Goal: Task Accomplishment & Management: Use online tool/utility

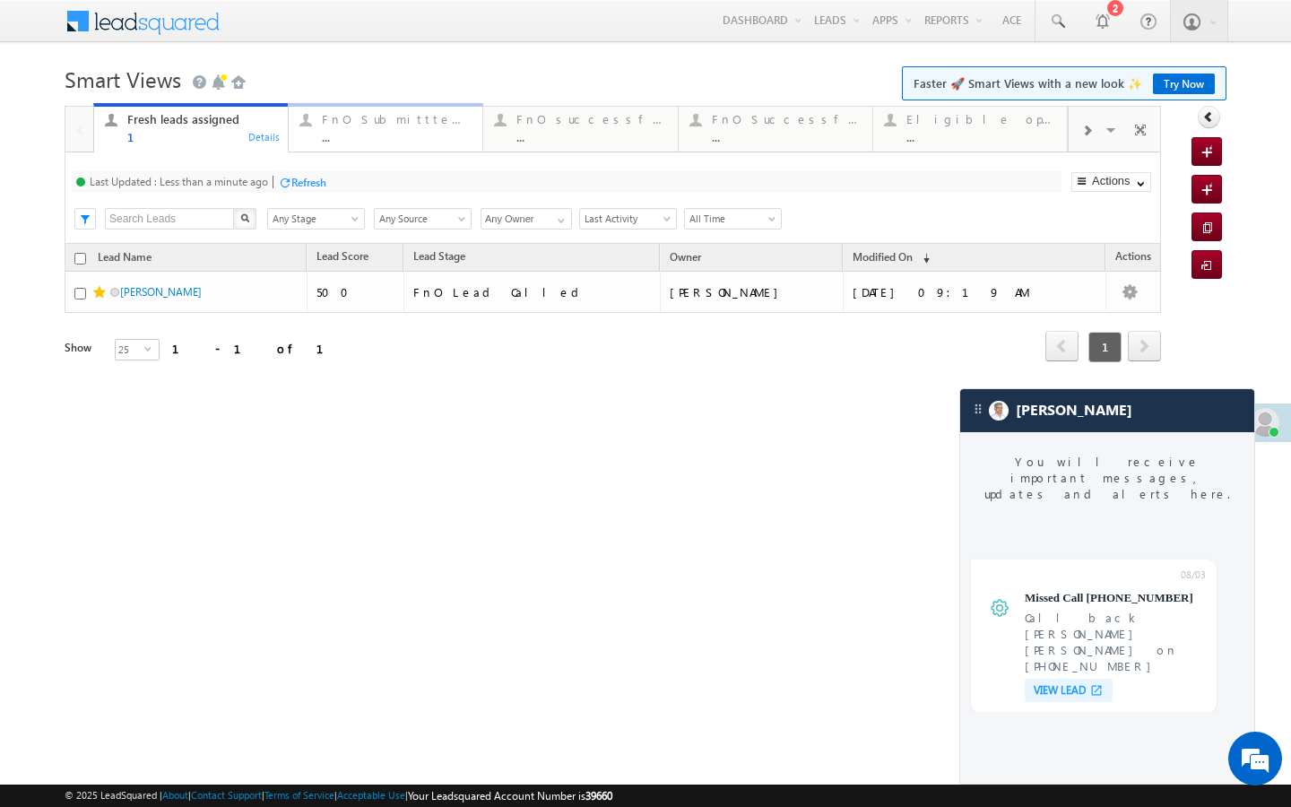
click at [370, 146] on link "FnO Submittted Leads ... Details" at bounding box center [385, 127] width 195 height 48
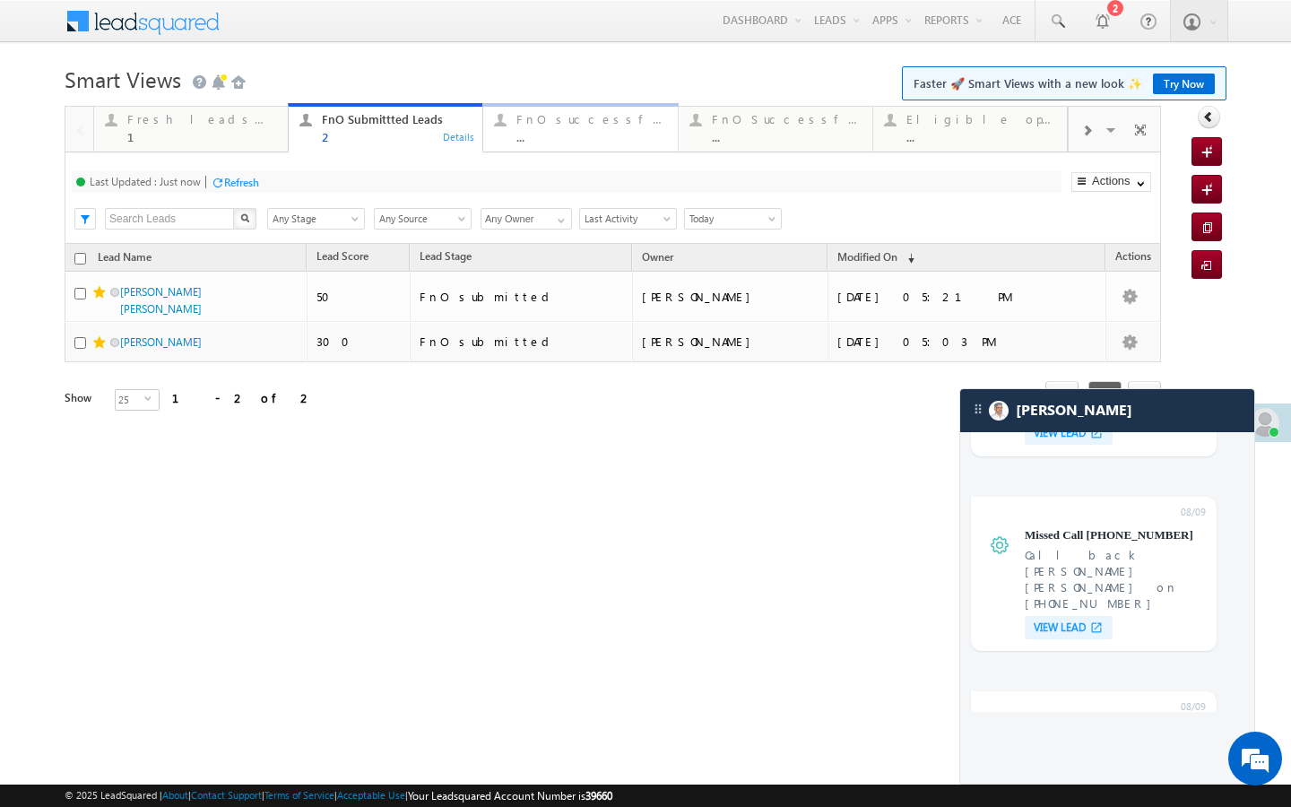
click at [621, 135] on div "..." at bounding box center [592, 136] width 150 height 13
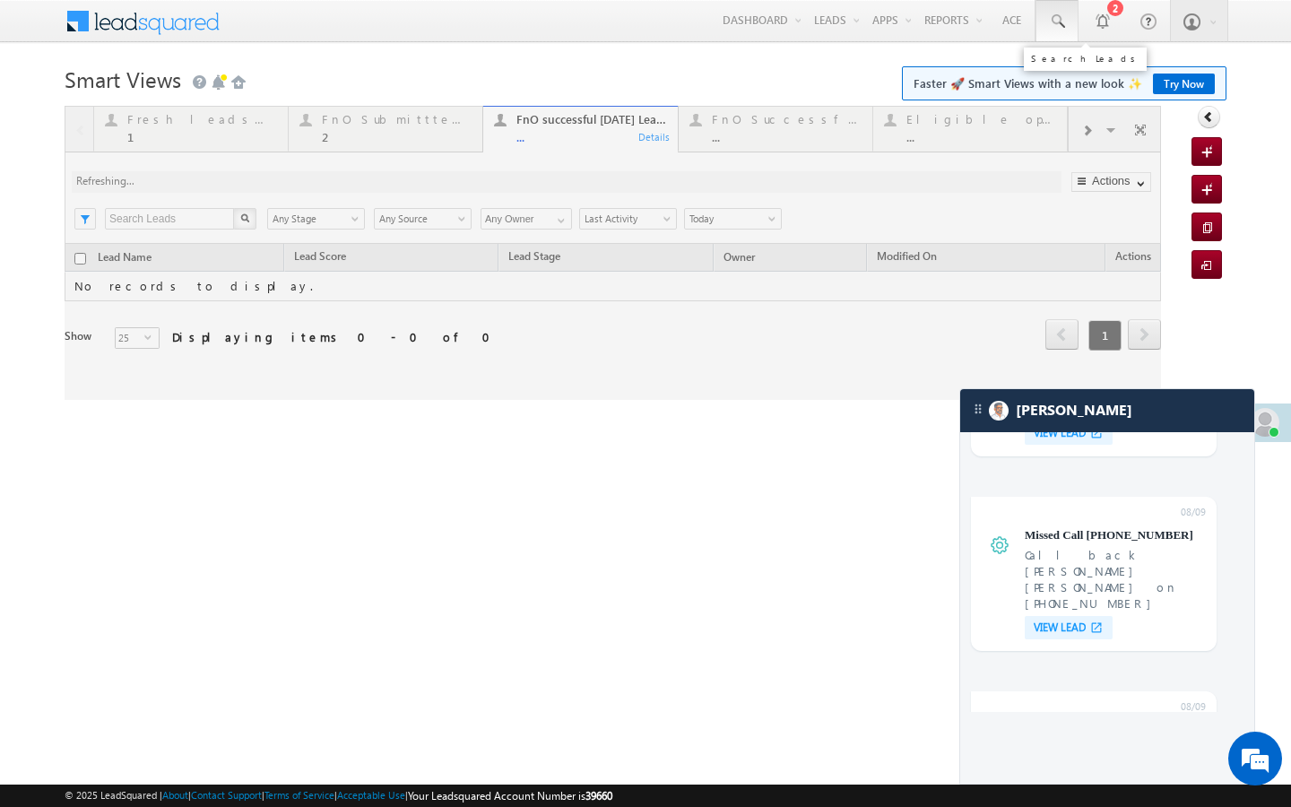
click at [1058, 8] on link at bounding box center [1057, 20] width 43 height 41
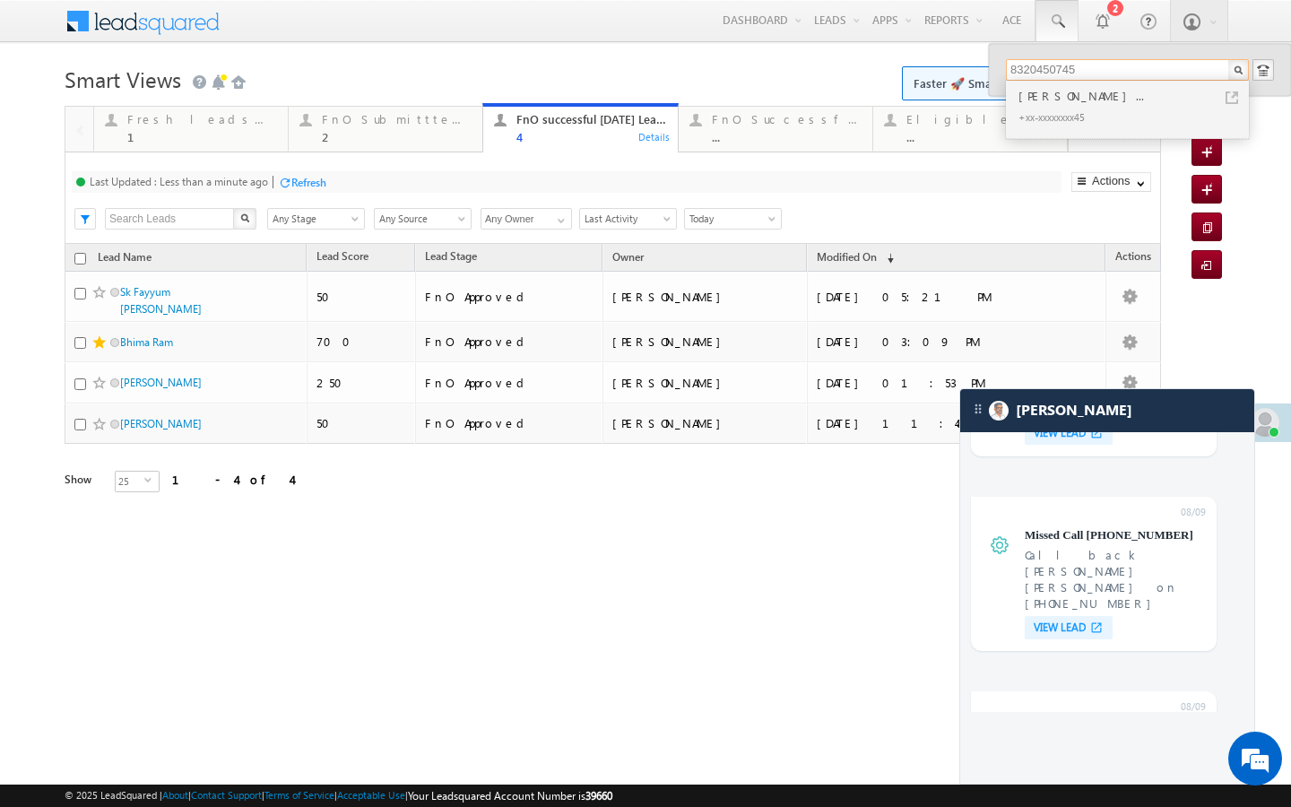
drag, startPoint x: 1116, startPoint y: 70, endPoint x: 993, endPoint y: 65, distance: 122.9
click at [993, 65] on div "8320450745 Keshrya Dhanrajbhai Fulajib... +xx-xxxxxxxx45" at bounding box center [1140, 70] width 302 height 52
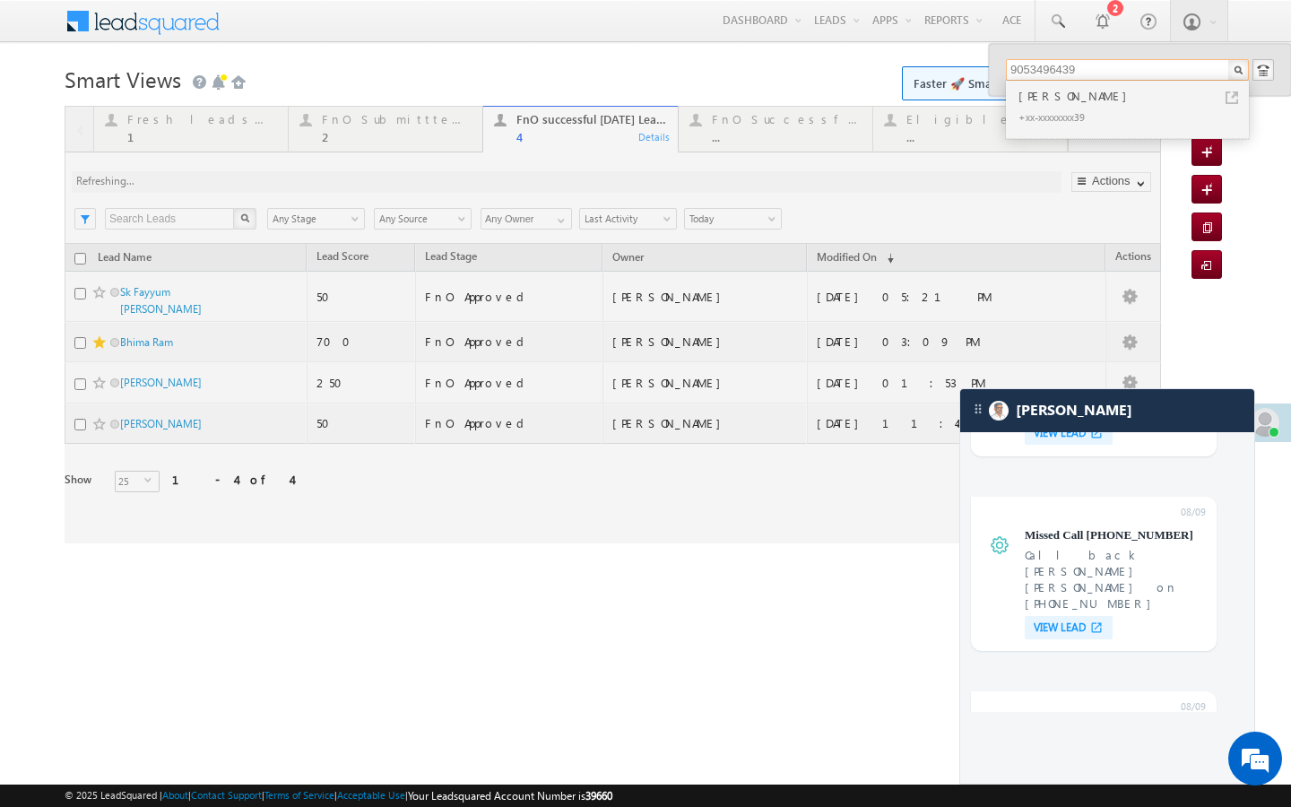
type input "9053496439"
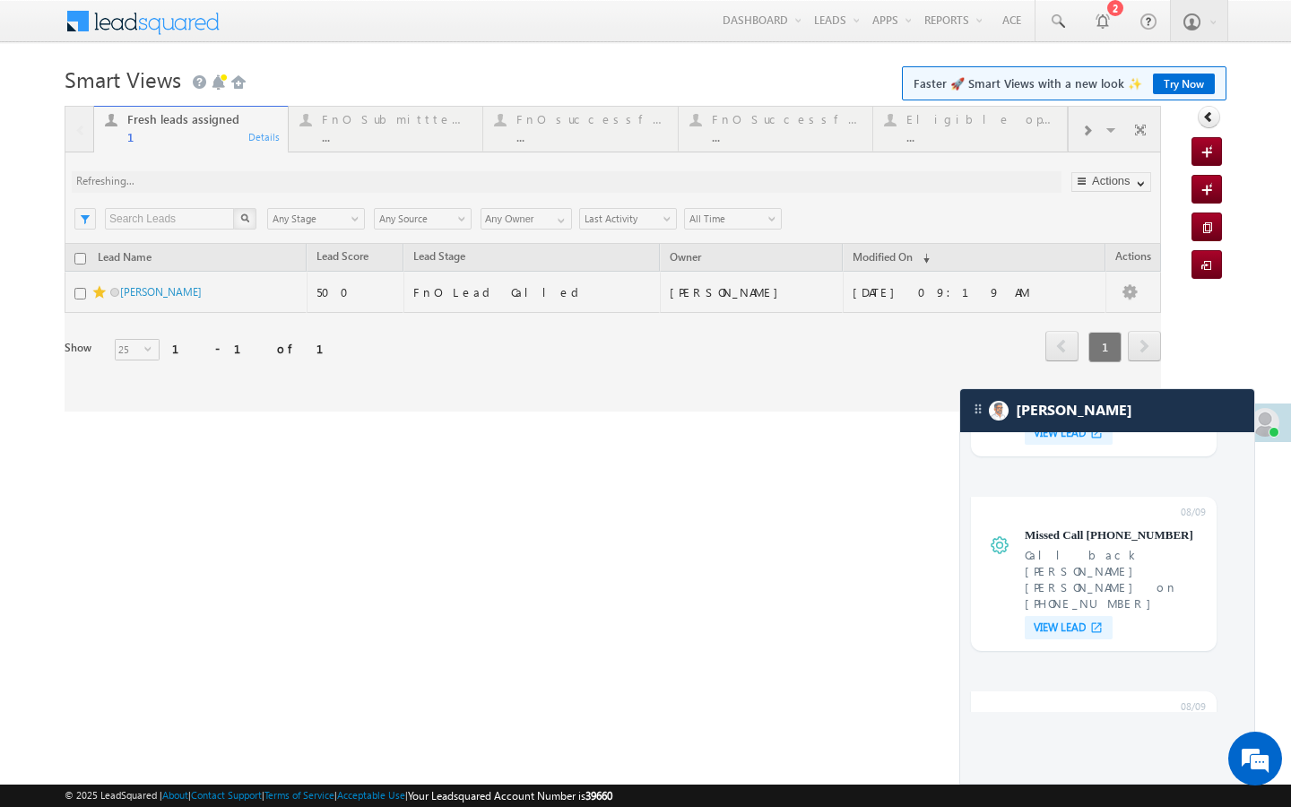
click at [425, 134] on div at bounding box center [613, 259] width 1097 height 306
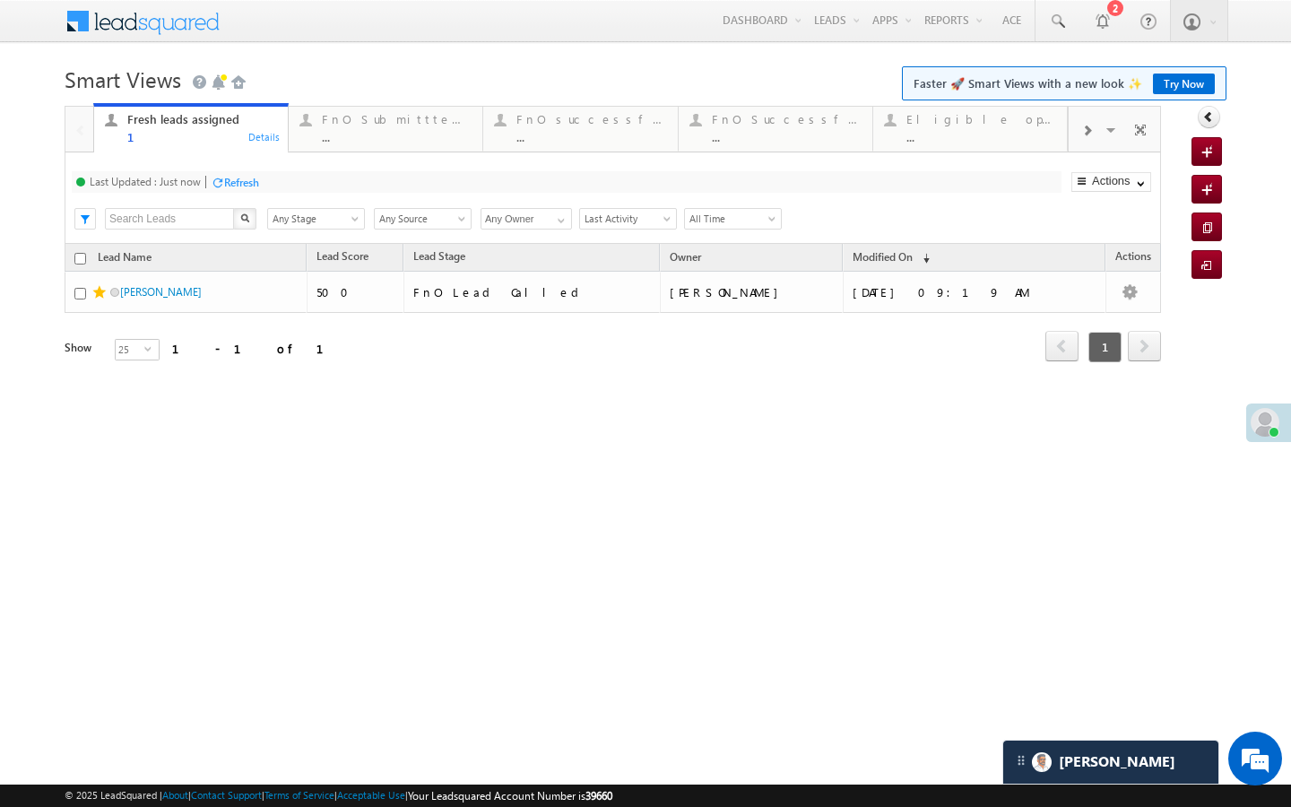
scroll to position [6777, 0]
click at [432, 134] on div "..." at bounding box center [397, 136] width 150 height 13
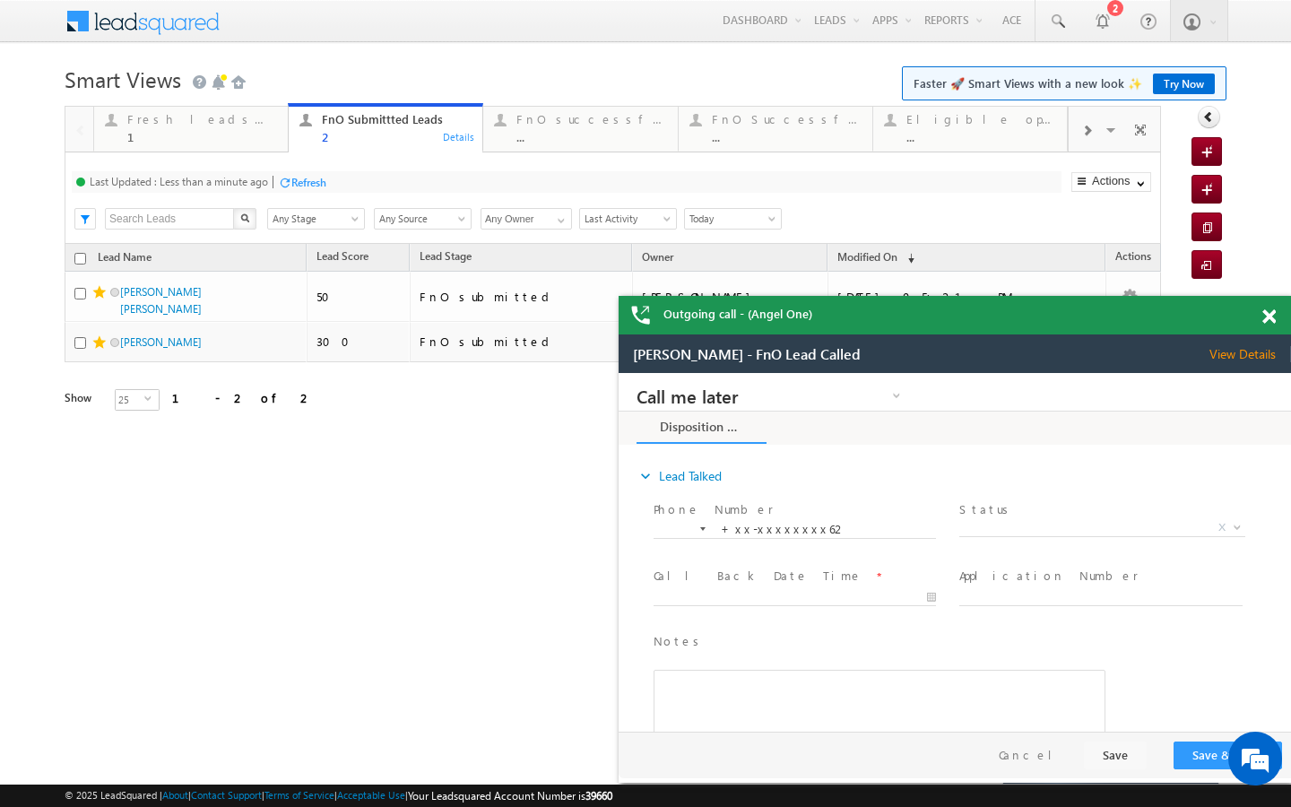
scroll to position [8101, 0]
click at [546, 137] on div "..." at bounding box center [592, 136] width 150 height 13
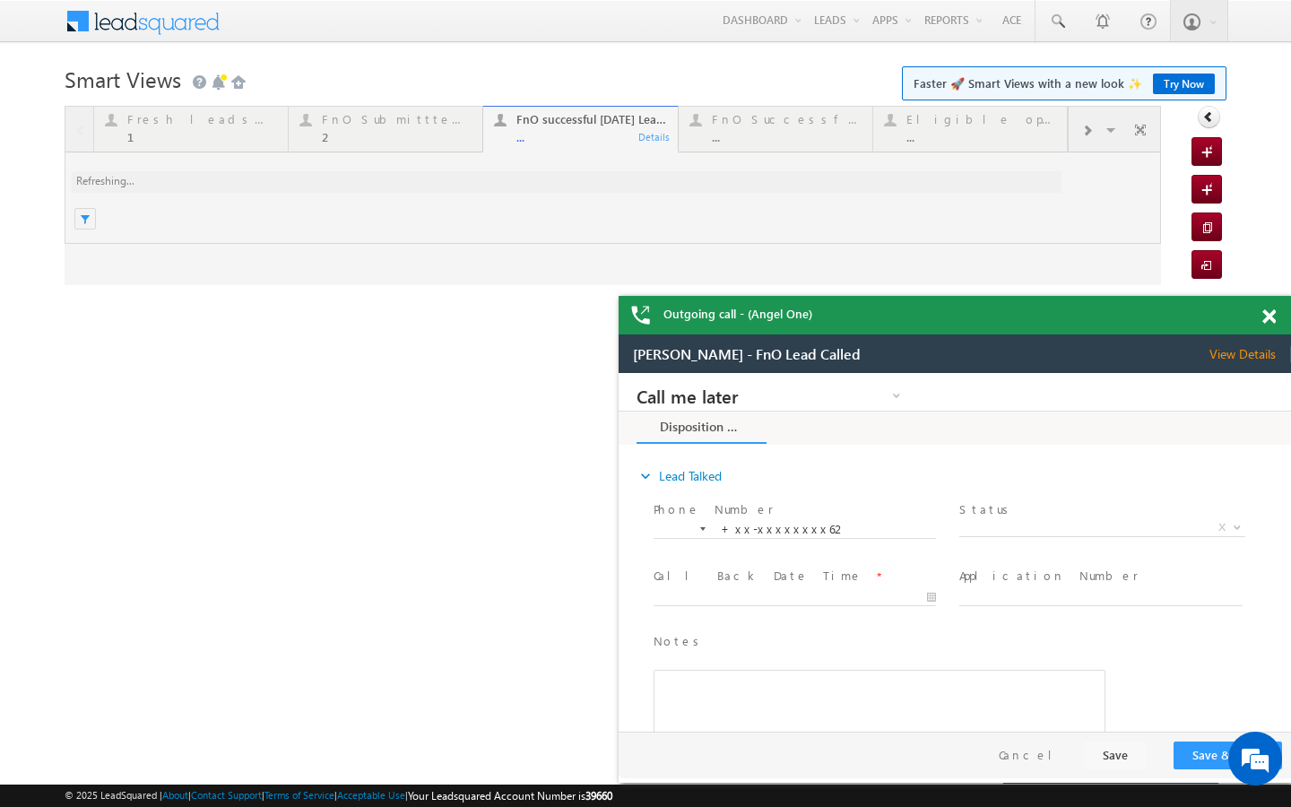
scroll to position [0, 0]
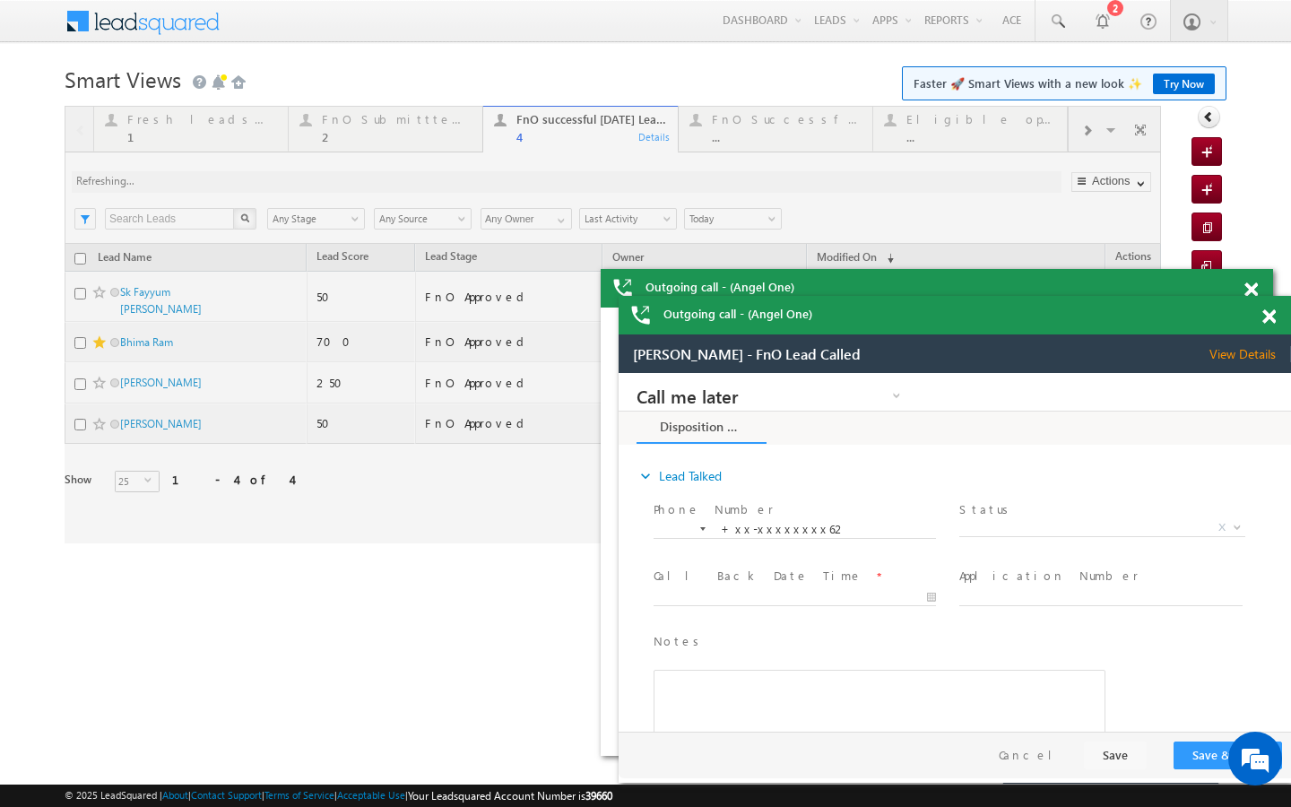
click at [394, 143] on div at bounding box center [613, 325] width 1097 height 438
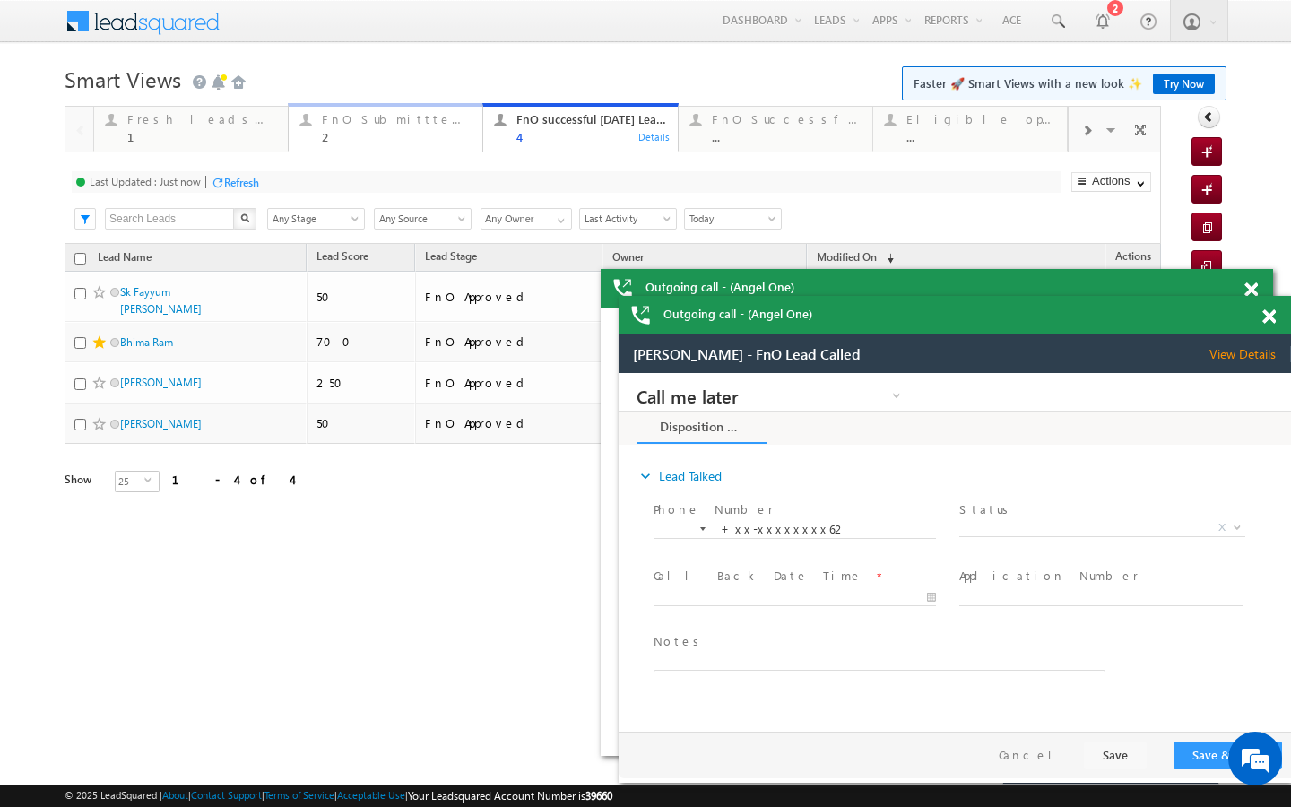
click at [374, 122] on div "FnO Submittted Leads" at bounding box center [397, 119] width 150 height 14
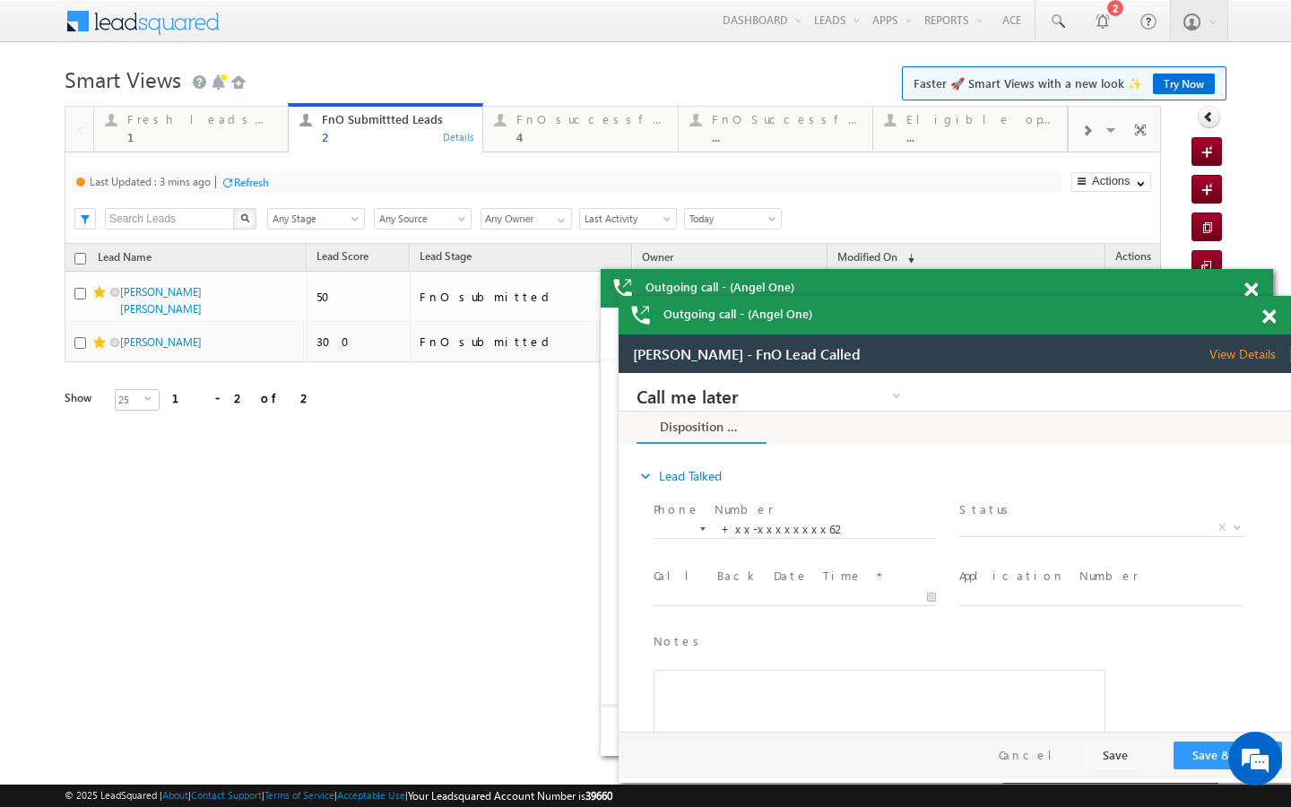
click at [254, 178] on div "Refresh" at bounding box center [251, 182] width 35 height 13
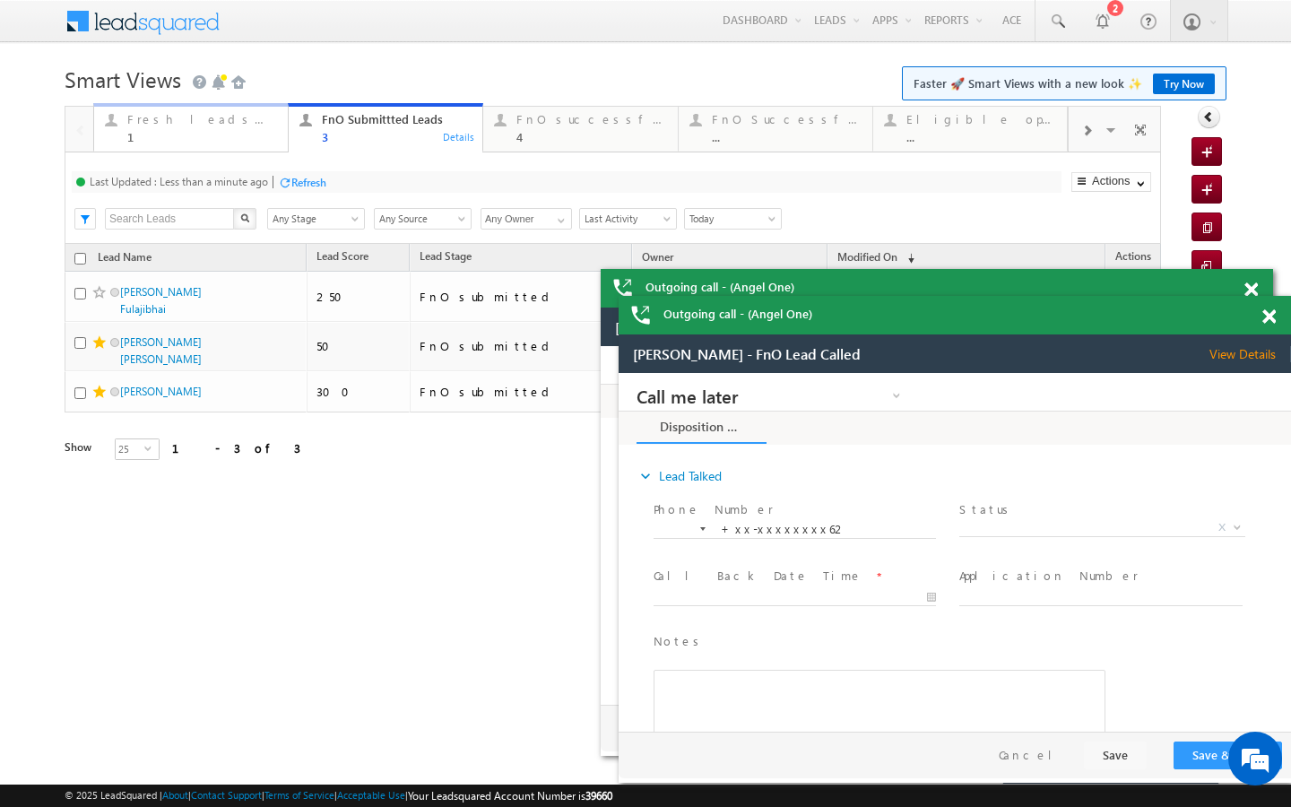
click at [228, 152] on div "Fresh leads assigned 1 Details FnO Submittted Leads 3 Details FnO successful to…" at bounding box center [580, 127] width 975 height 50
click at [250, 139] on div "1" at bounding box center [202, 136] width 150 height 13
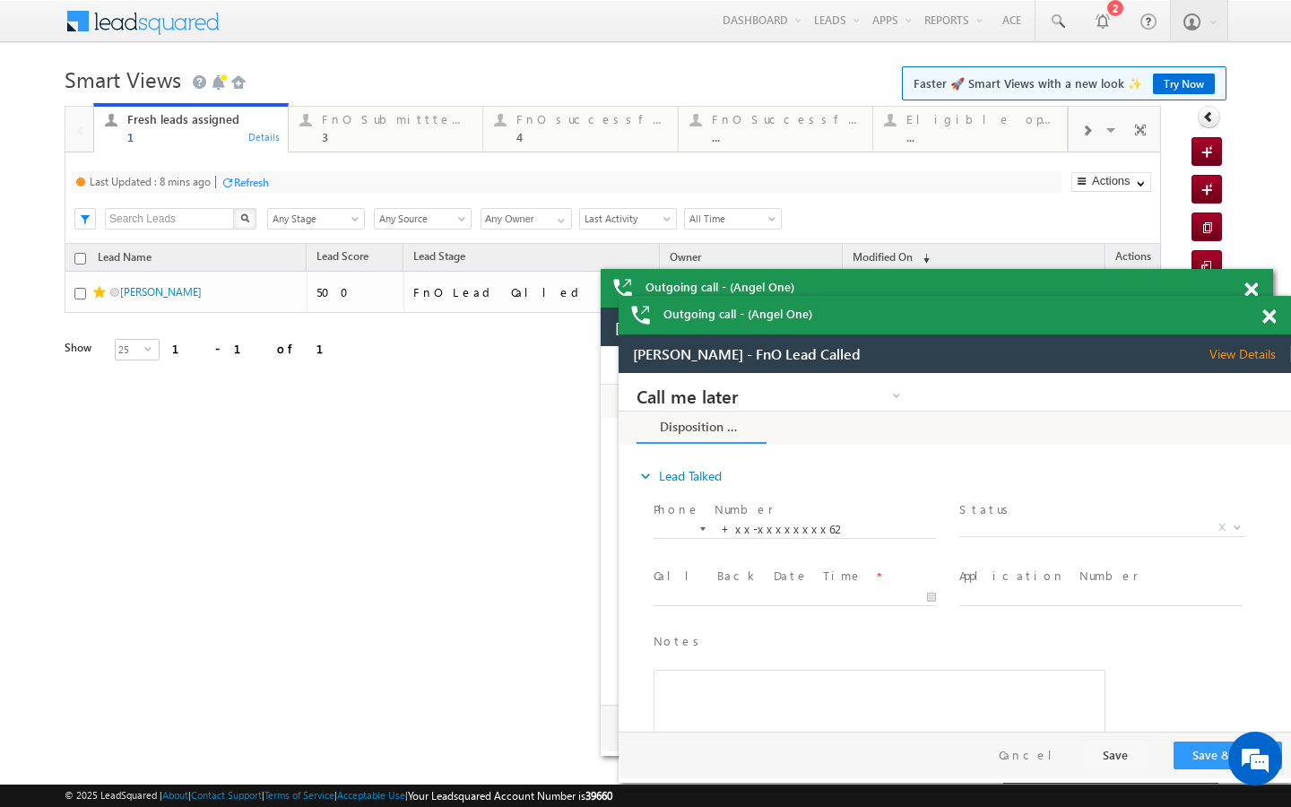
click at [267, 179] on div "Refresh" at bounding box center [251, 182] width 35 height 13
click at [439, 130] on div "3" at bounding box center [397, 136] width 150 height 13
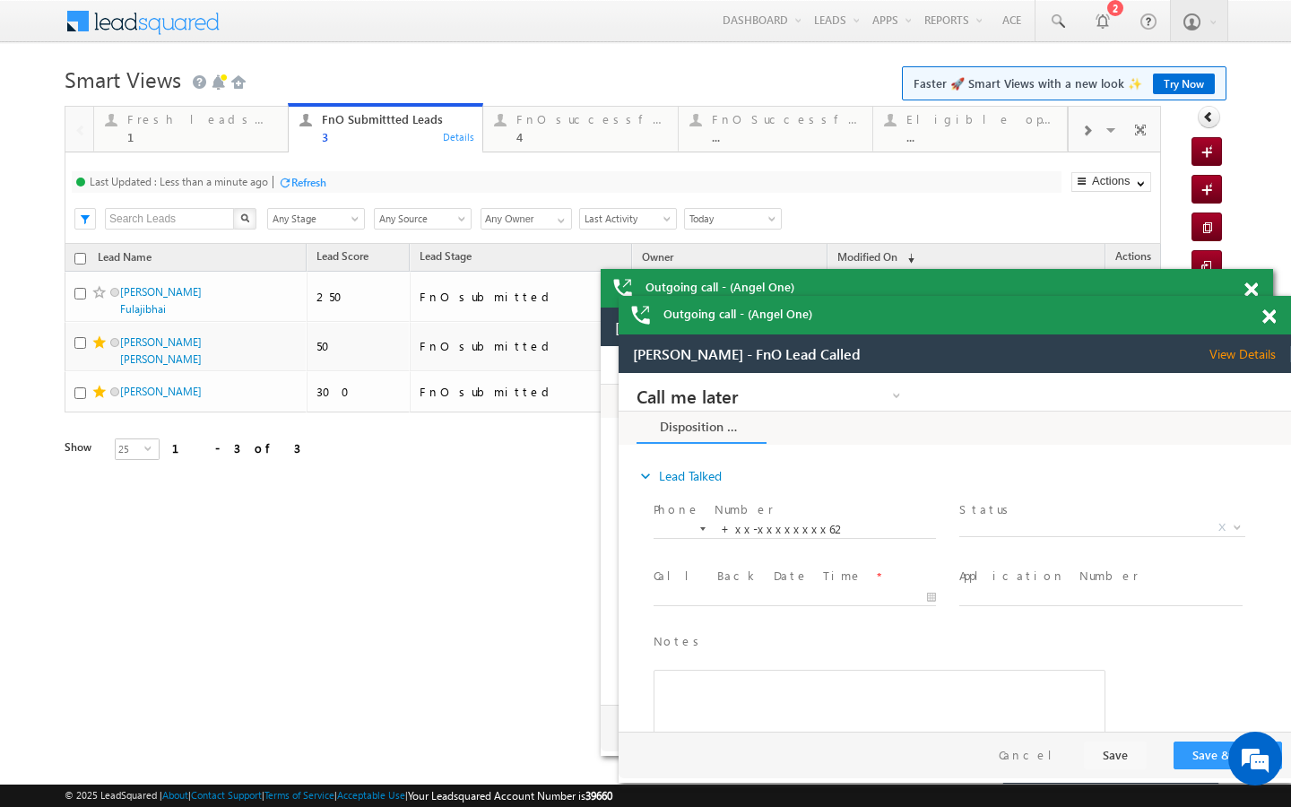
click at [291, 182] on div at bounding box center [284, 182] width 13 height 13
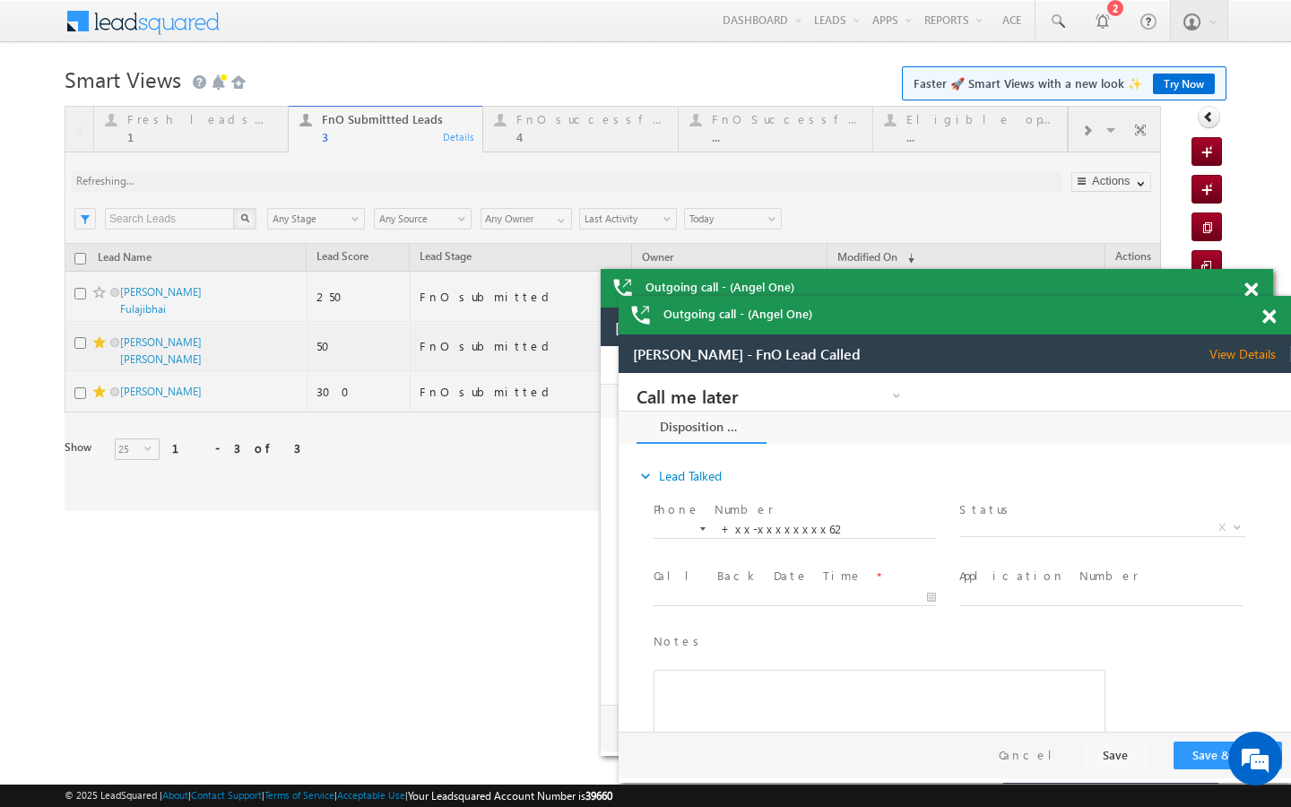
click at [503, 133] on div at bounding box center [613, 308] width 1097 height 405
click at [512, 133] on div at bounding box center [613, 308] width 1097 height 405
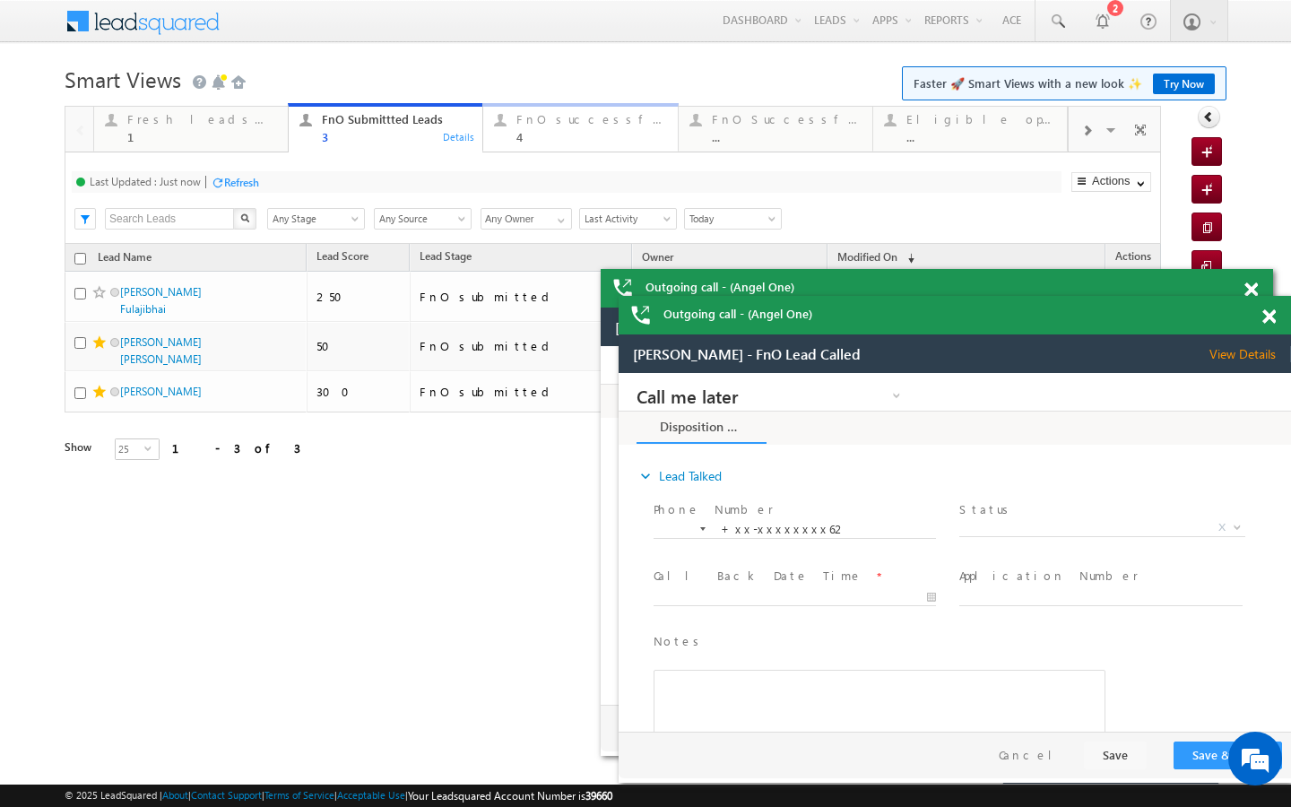
click at [514, 132] on div "FnO successful today Leads 4 Details" at bounding box center [580, 126] width 190 height 35
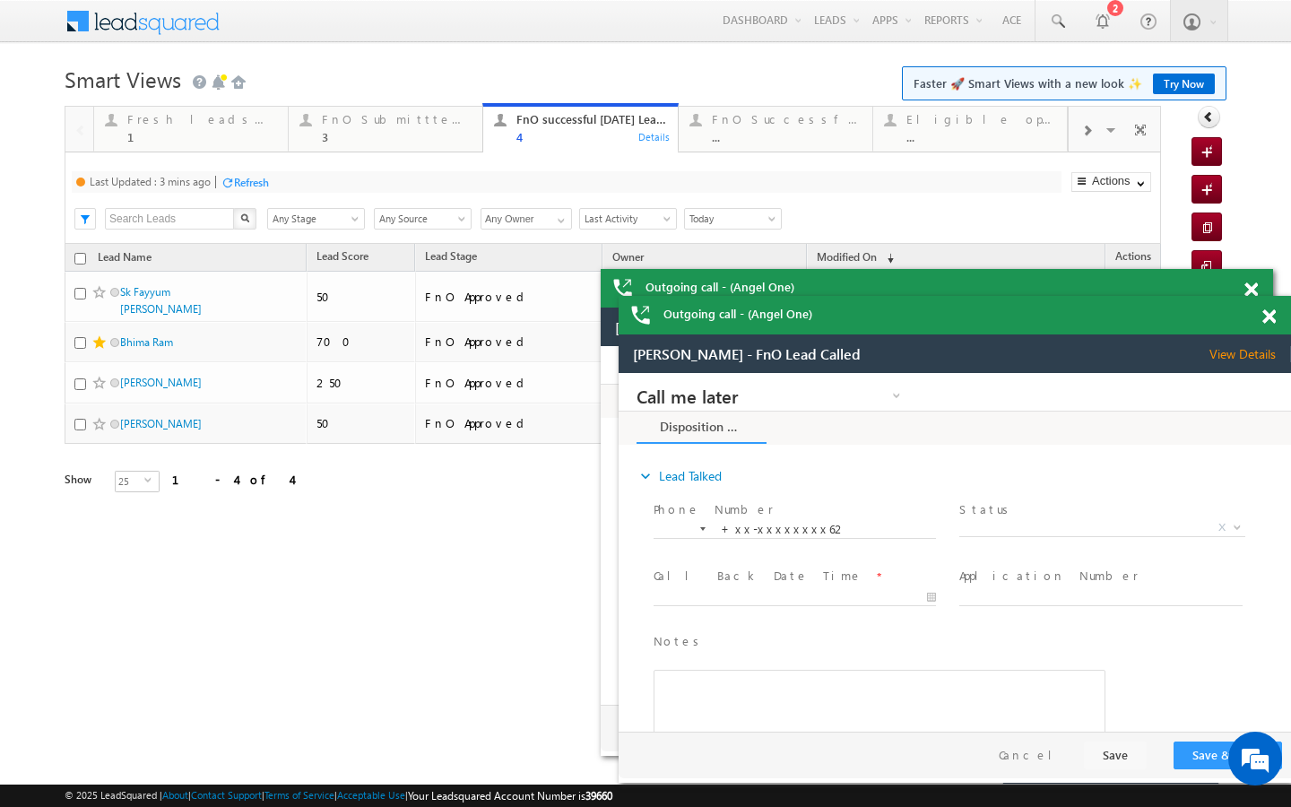
click at [258, 182] on div "Refresh" at bounding box center [251, 182] width 35 height 13
drag, startPoint x: 365, startPoint y: 143, endPoint x: 303, endPoint y: 187, distance: 76.4
click at [365, 143] on div "3" at bounding box center [397, 136] width 150 height 13
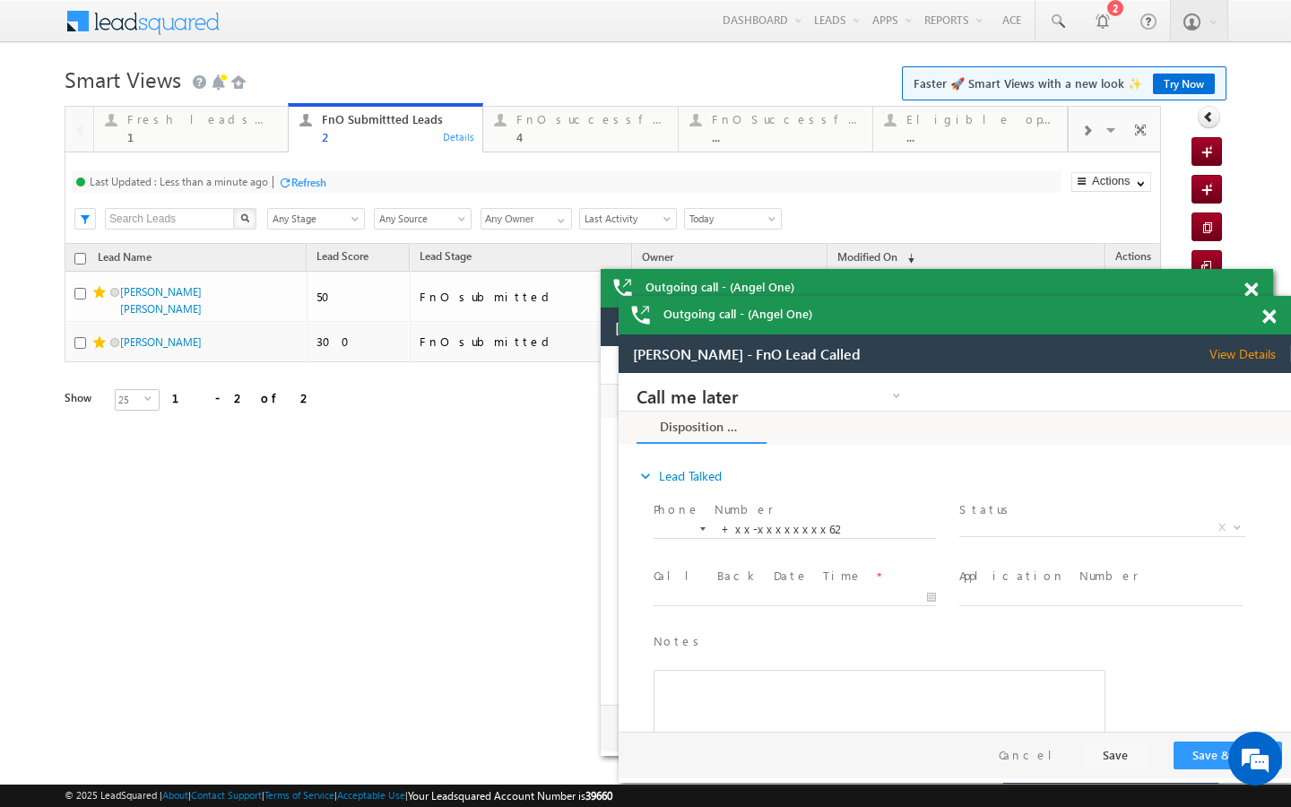
click at [308, 167] on div "Last Updated : Less than a minute ago Refresh Refreshing... Search X Lead Stage…" at bounding box center [613, 197] width 1097 height 91
click at [580, 126] on div "FnO successful today Leads" at bounding box center [592, 119] width 150 height 14
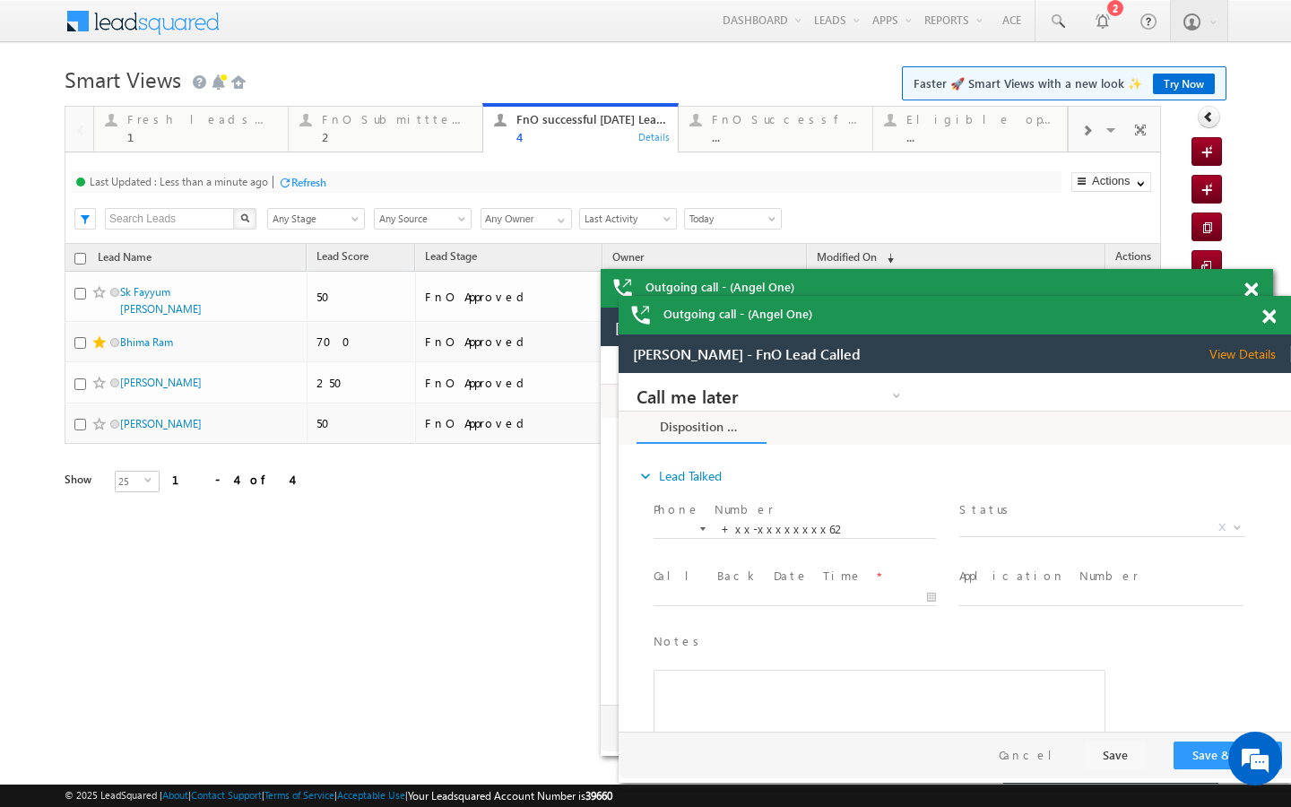
click at [294, 181] on div "Refresh" at bounding box center [308, 182] width 35 height 13
click at [421, 117] on div "FnO Submittted Leads" at bounding box center [397, 119] width 150 height 14
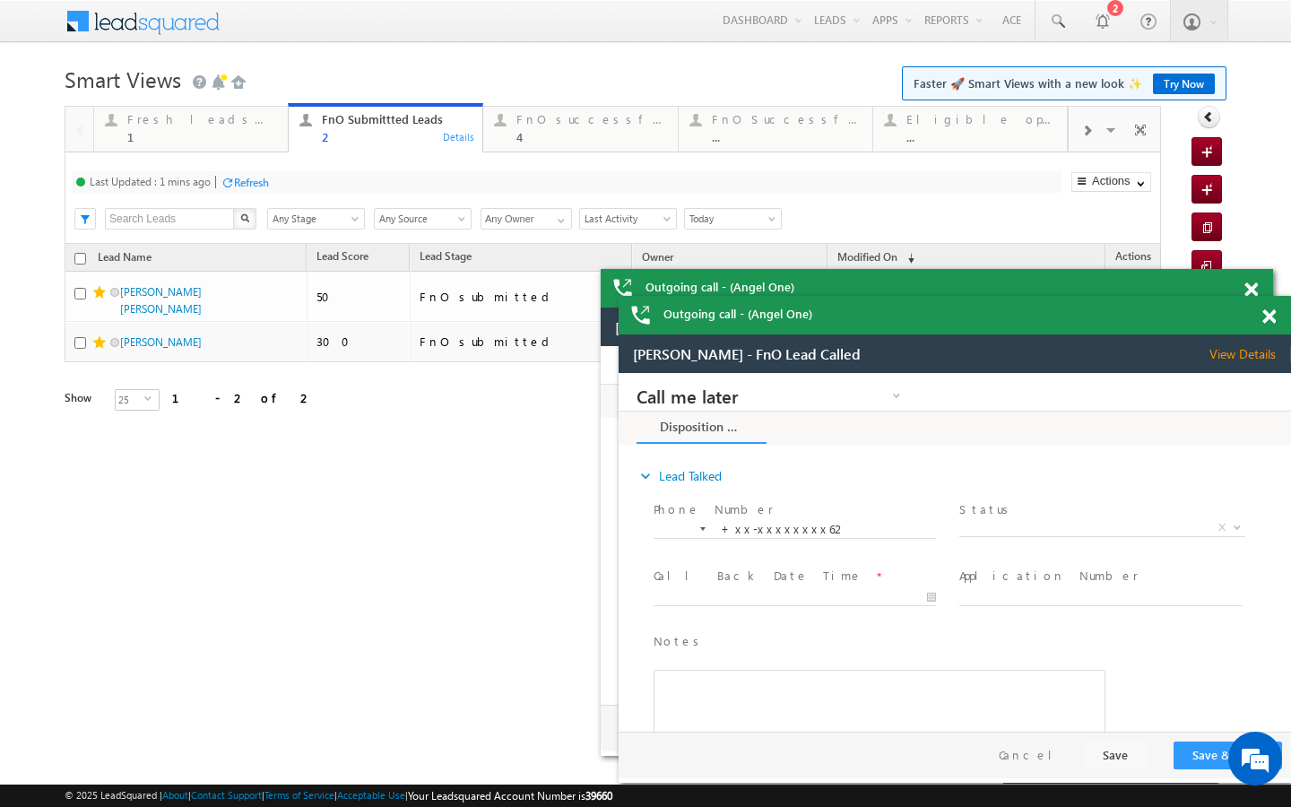
click at [1081, 126] on span at bounding box center [1086, 131] width 11 height 14
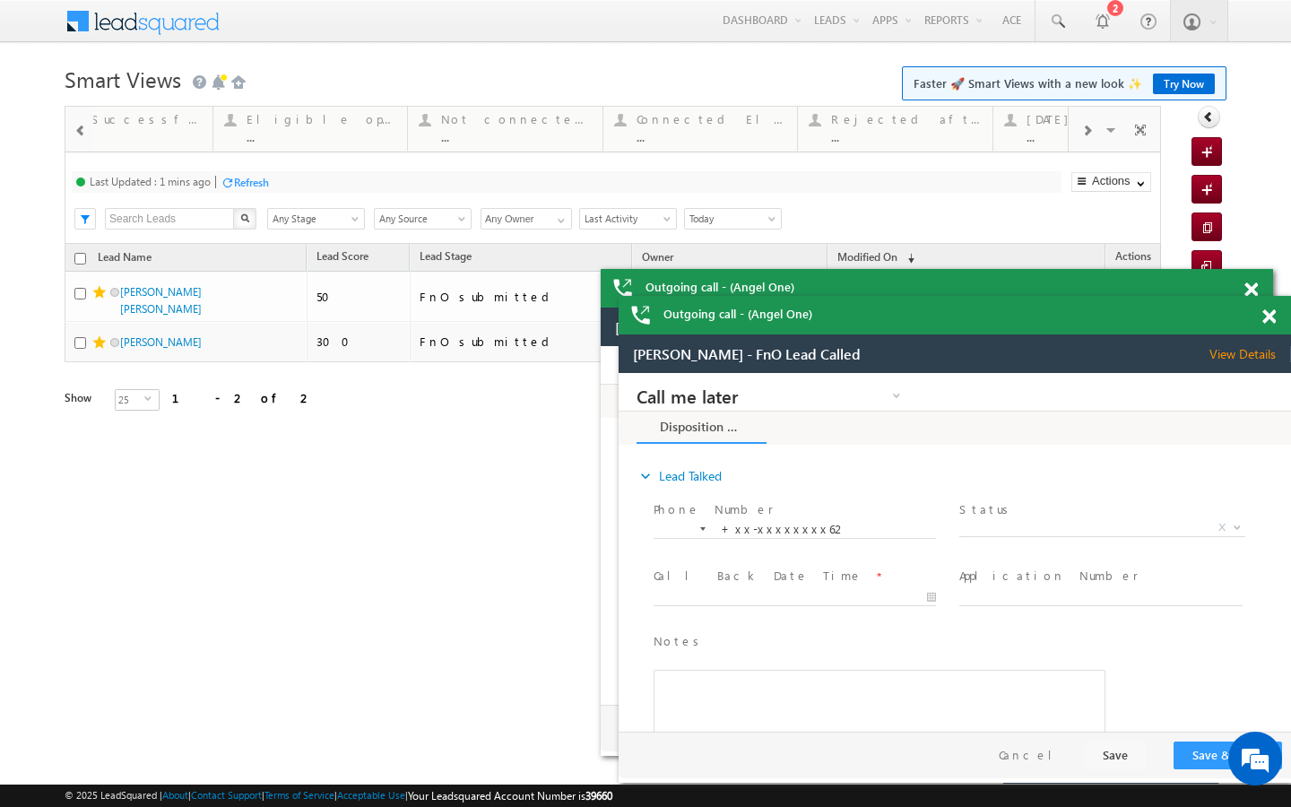
click at [1081, 126] on span at bounding box center [1086, 131] width 11 height 14
click at [1081, 126] on div "Visible Tabs Fresh leads assigned Default FnO Submittted Leads Default FnO succ…" at bounding box center [1115, 128] width 93 height 43
click at [1002, 129] on div "Today's rejected leads ..." at bounding box center [982, 126] width 149 height 35
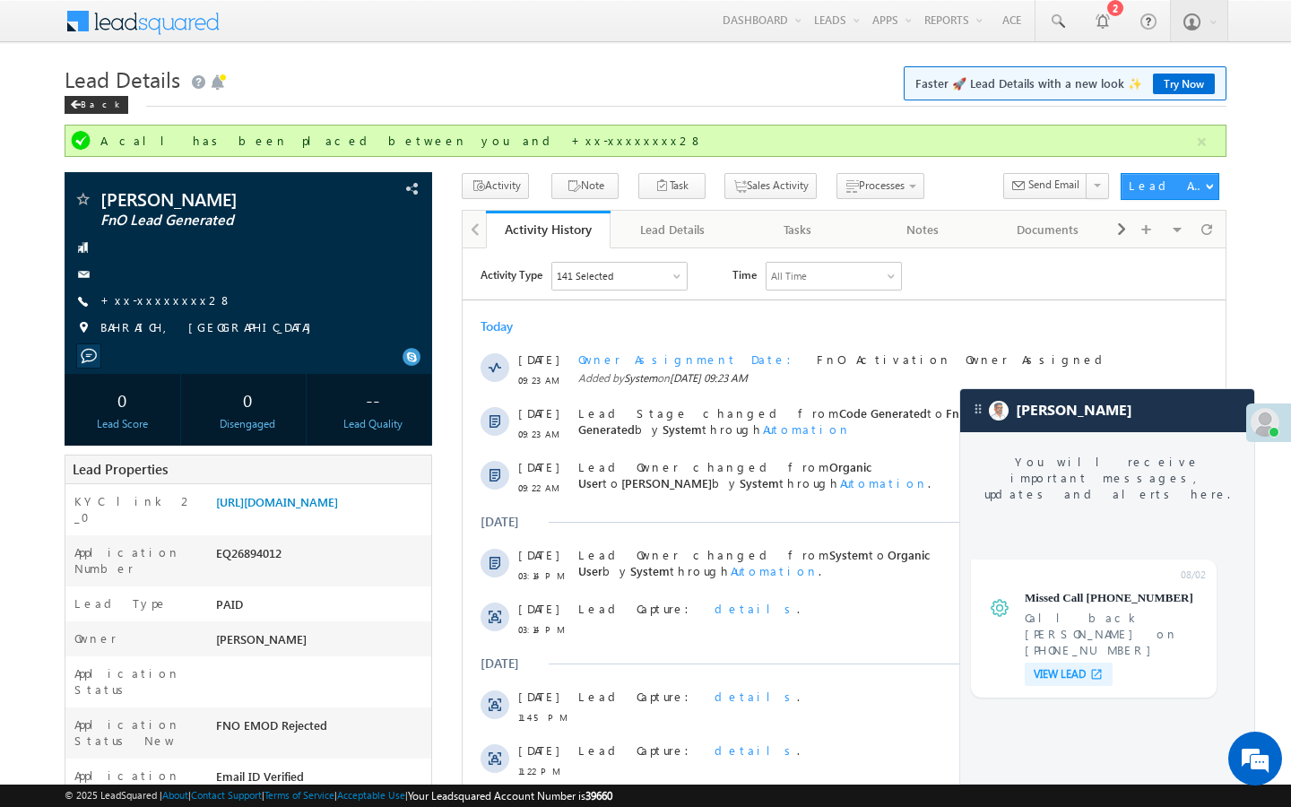
scroll to position [6822, 0]
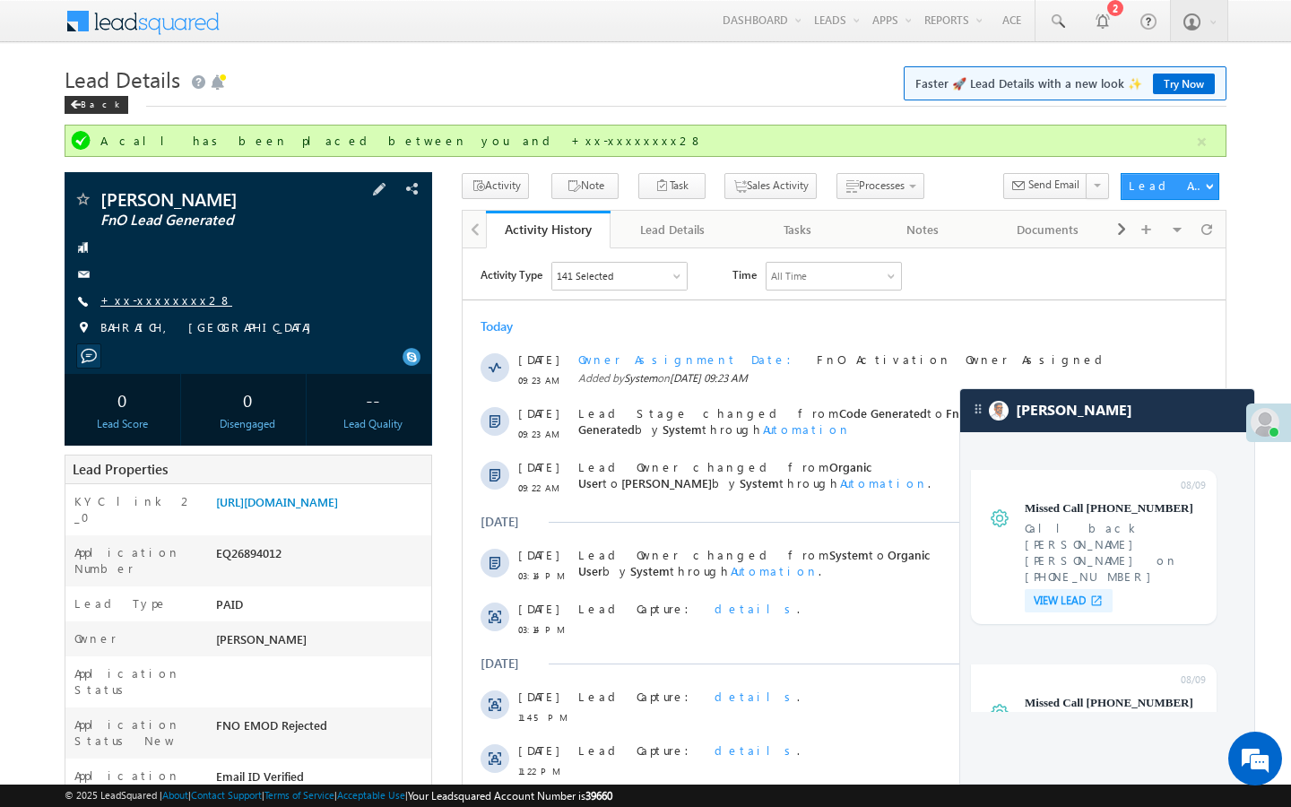
click at [167, 299] on link "+xx-xxxxxxxx28" at bounding box center [166, 299] width 132 height 15
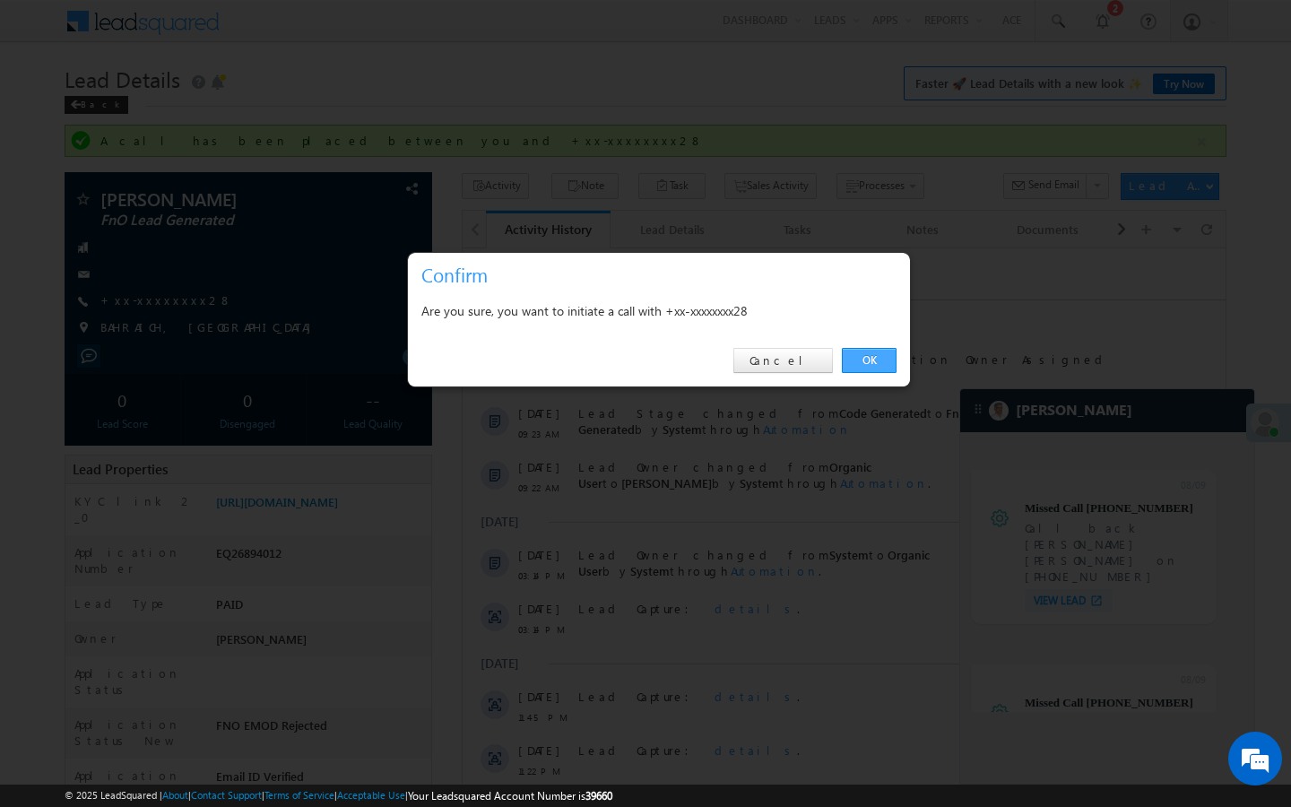
click at [866, 365] on link "OK" at bounding box center [869, 360] width 55 height 25
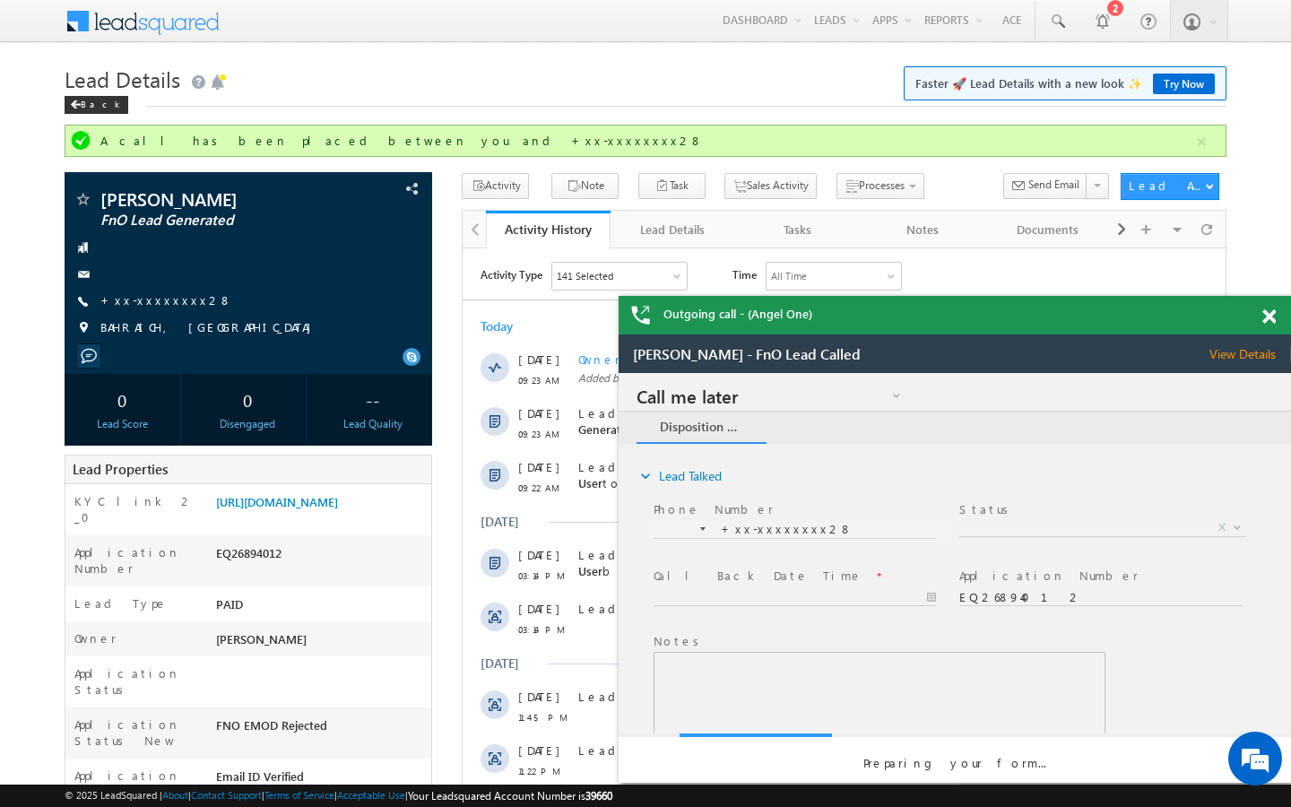
scroll to position [0, 0]
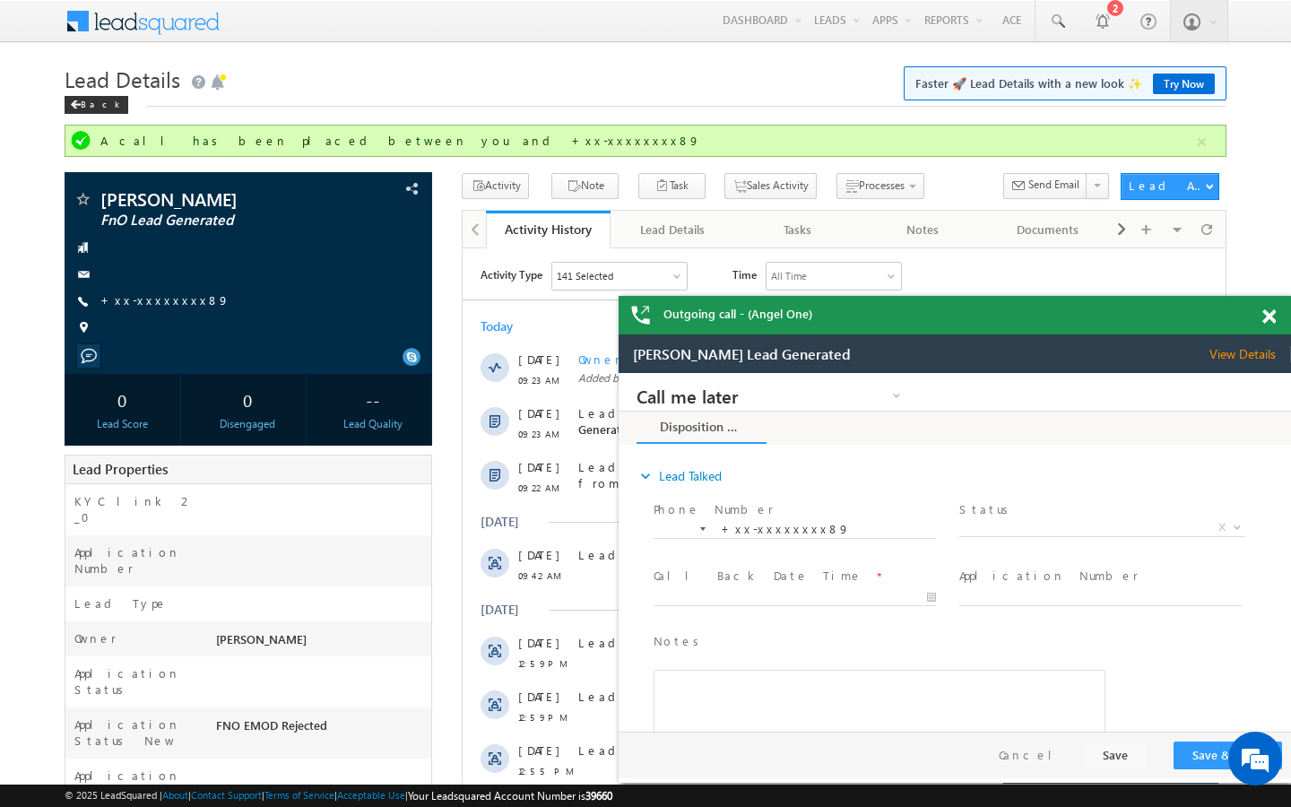
scroll to position [7984, 0]
click at [150, 301] on link "+xx-xxxxxxxx89" at bounding box center [164, 299] width 129 height 15
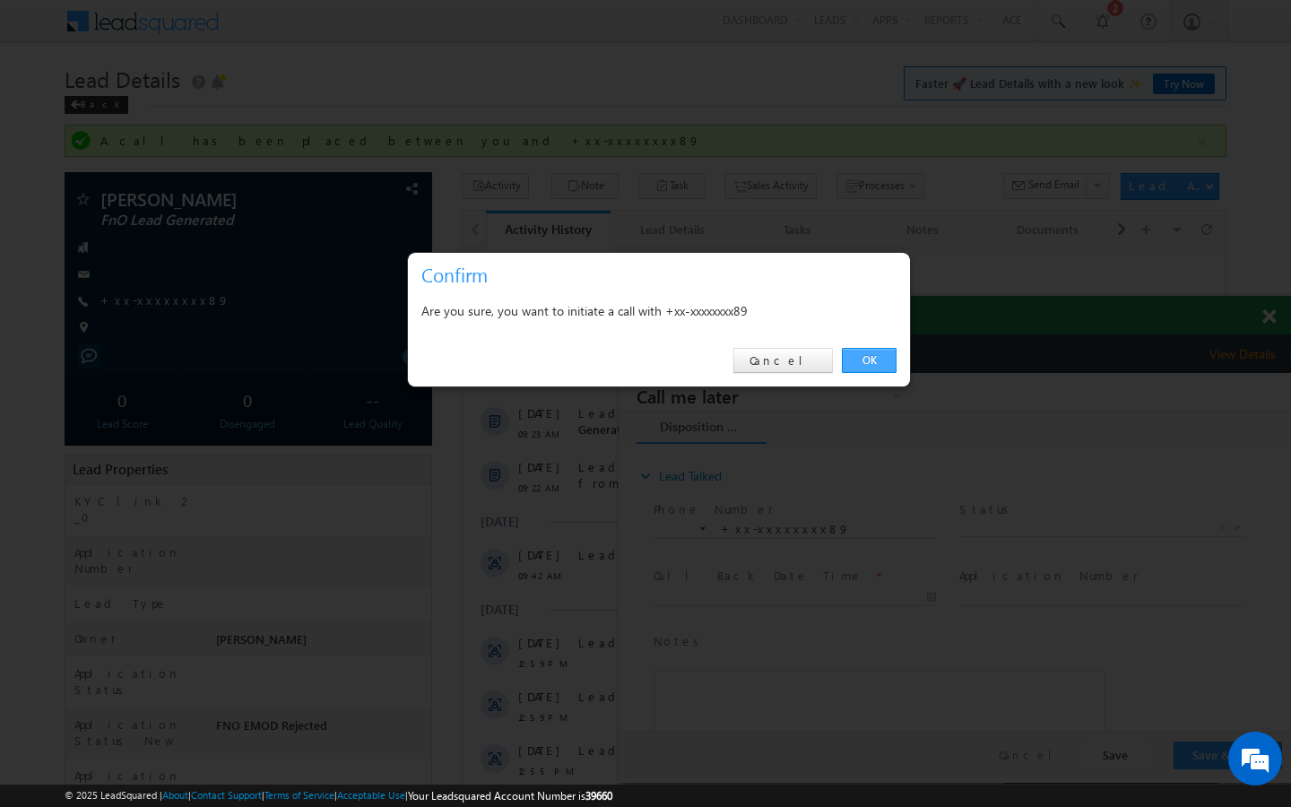
click at [873, 367] on link "OK" at bounding box center [869, 360] width 55 height 25
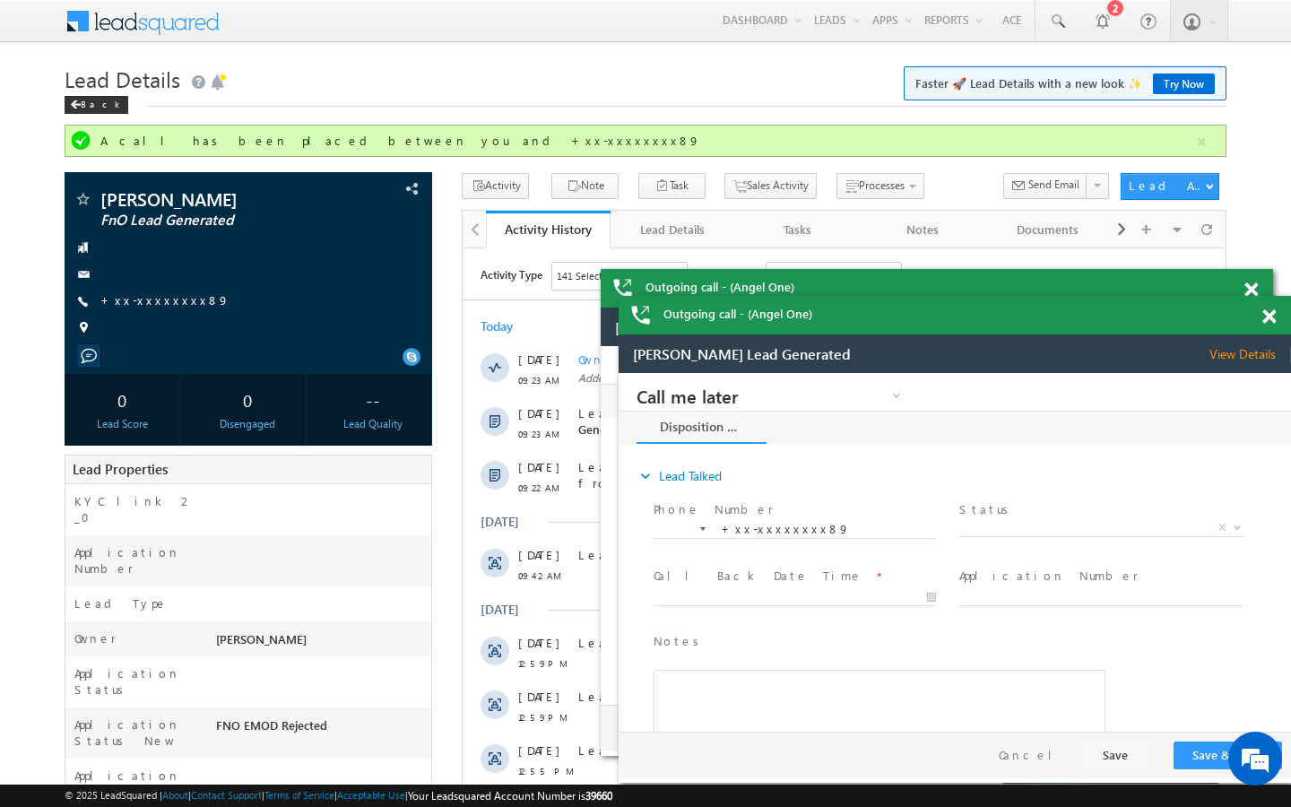
scroll to position [8280, 0]
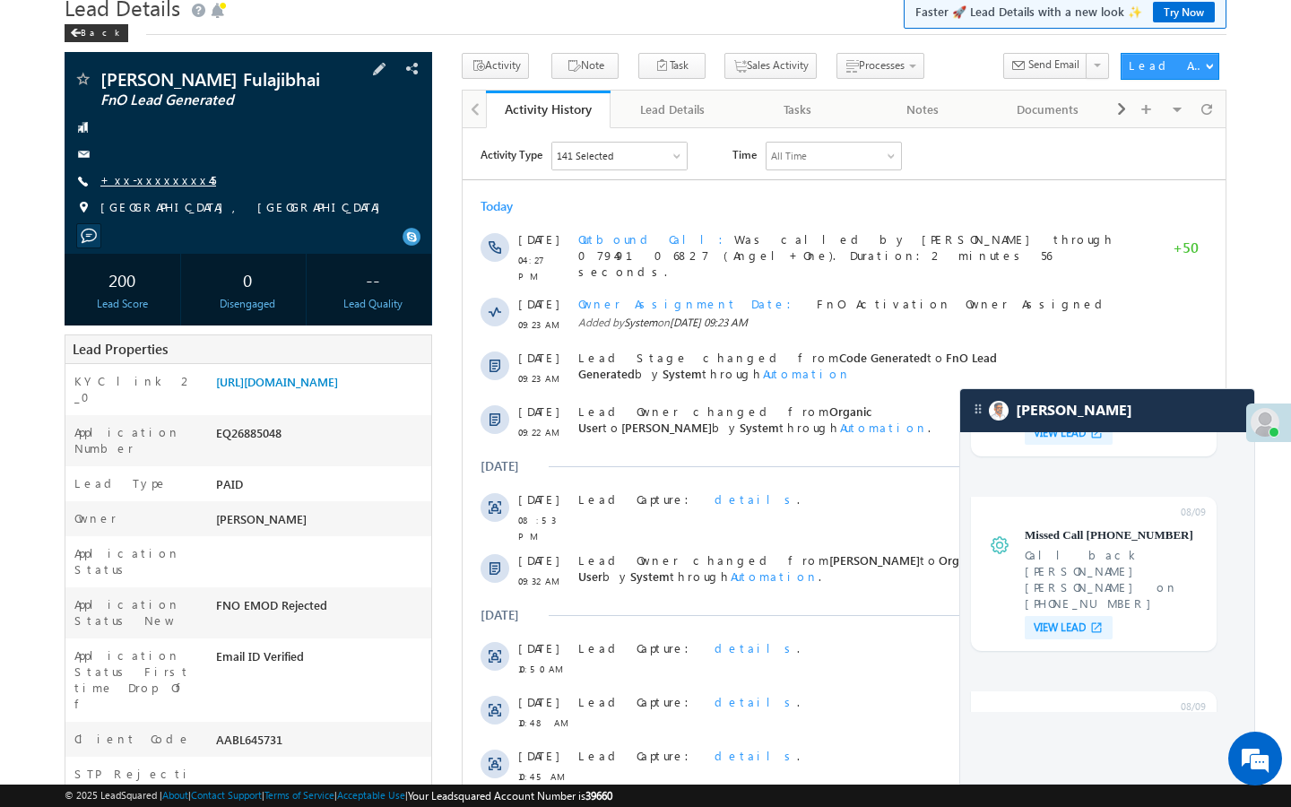
click at [150, 187] on link "+xx-xxxxxxxx45" at bounding box center [158, 179] width 116 height 15
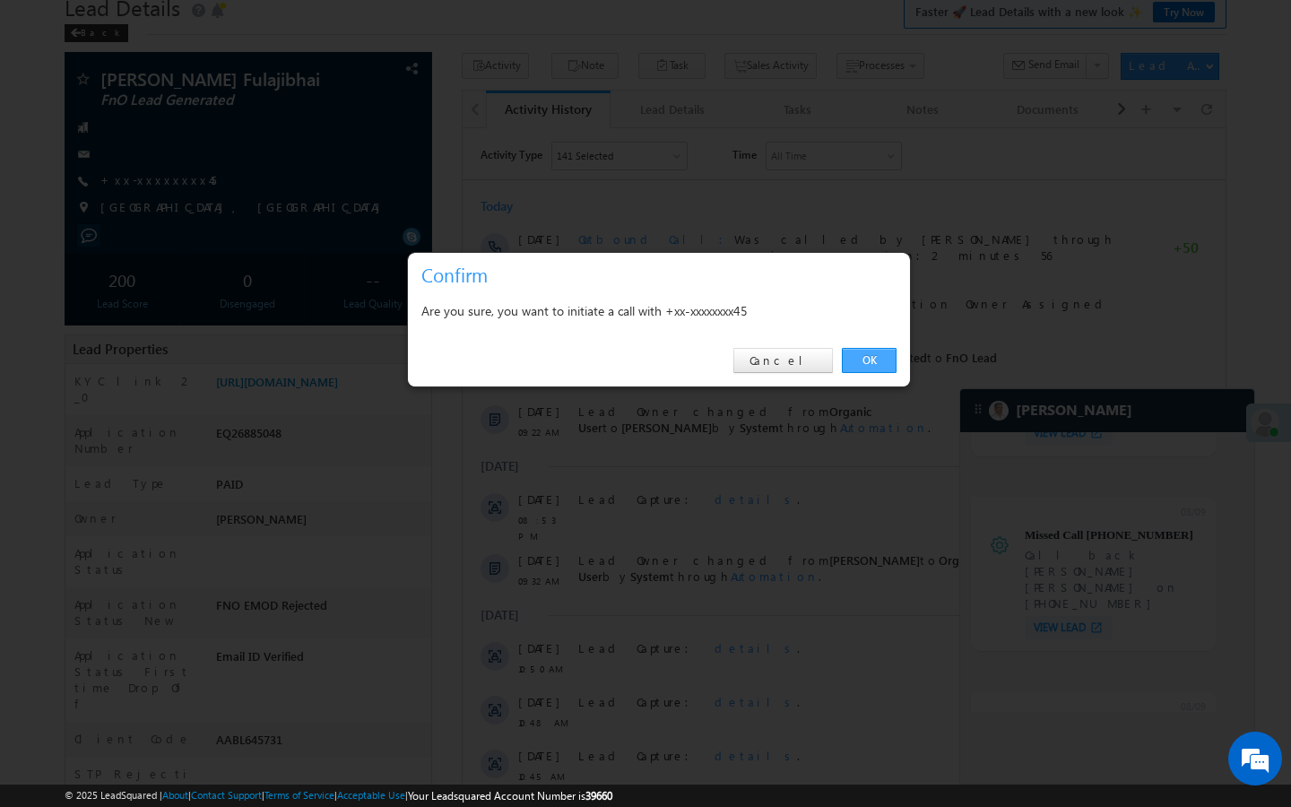
click at [873, 358] on link "OK" at bounding box center [869, 360] width 55 height 25
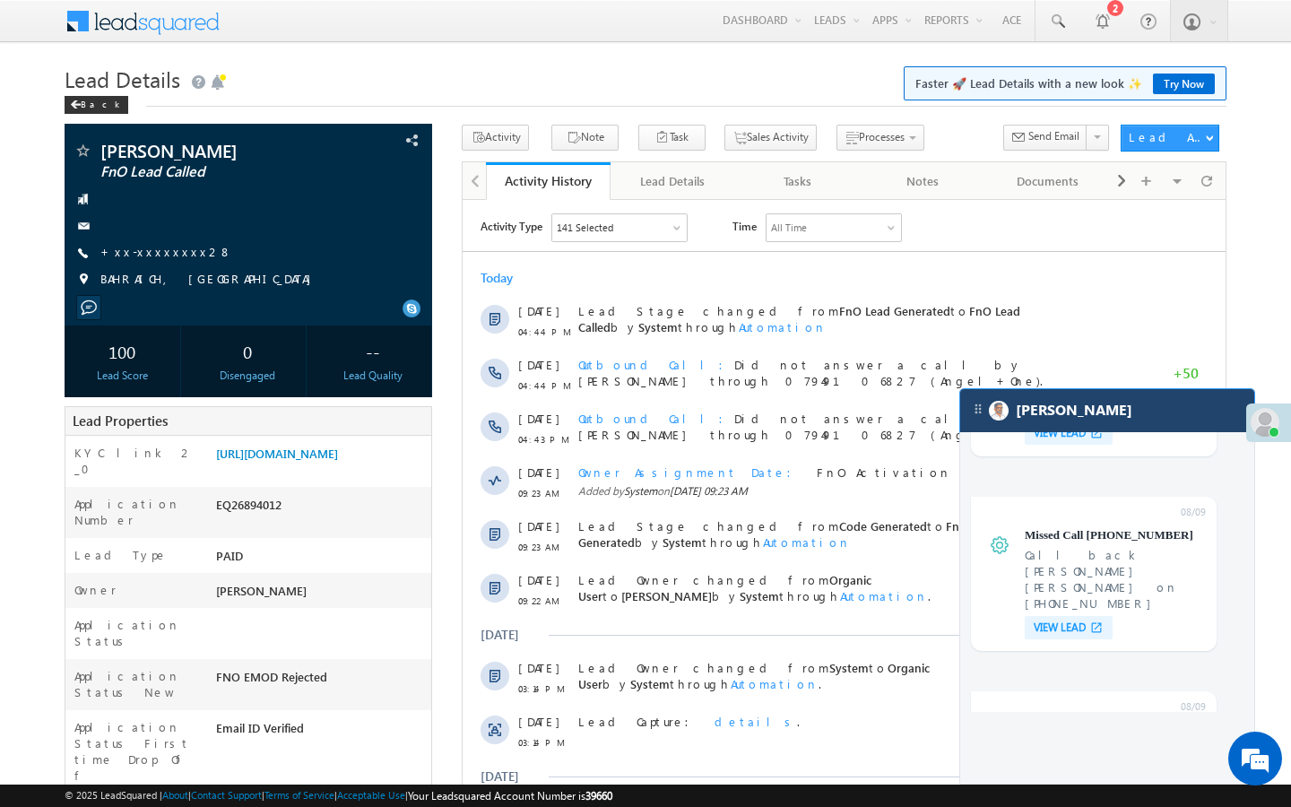
click at [1080, 404] on div "[PERSON_NAME]" at bounding box center [1107, 410] width 294 height 43
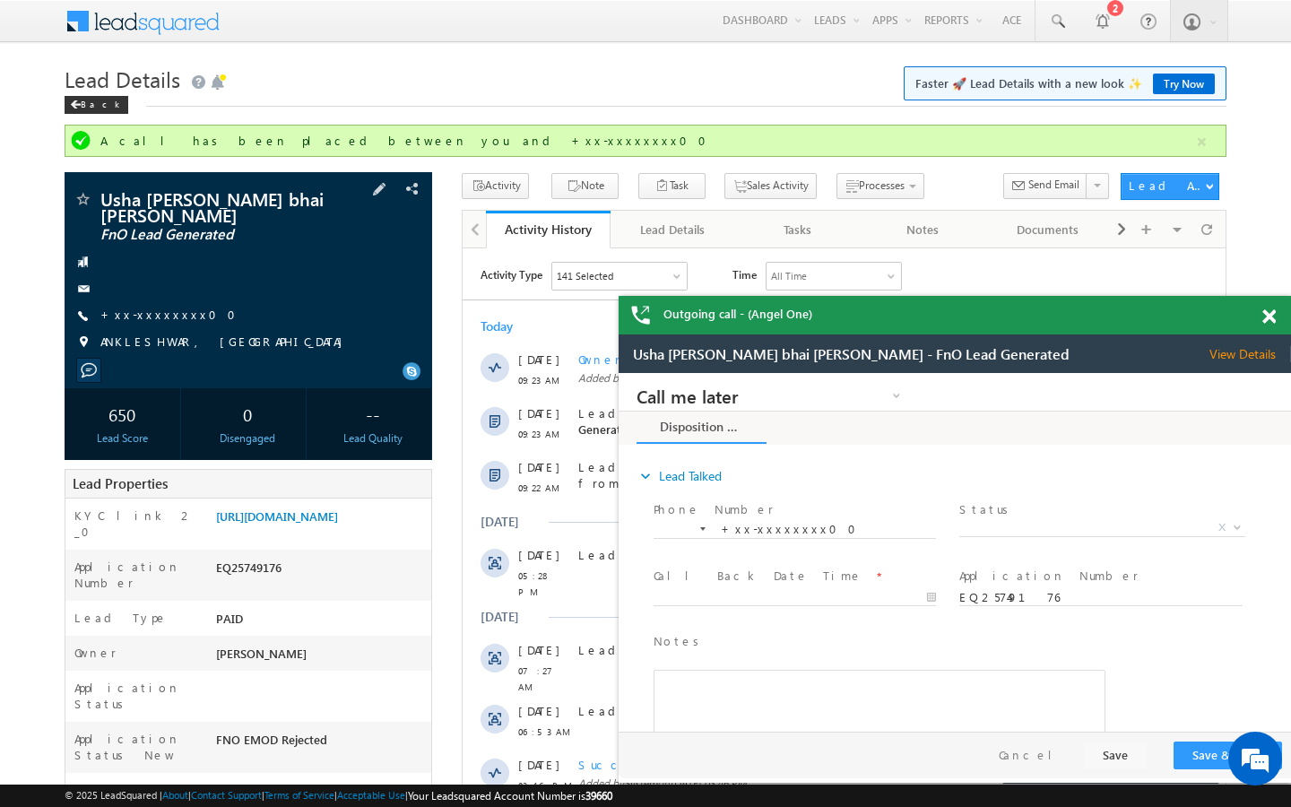
click at [154, 290] on div "Usha Chirag bhai Desai FnO Lead Generated +xx-xxxxxxxx00" at bounding box center [249, 275] width 350 height 170
click at [154, 307] on link "+xx-xxxxxxxx00" at bounding box center [173, 314] width 146 height 15
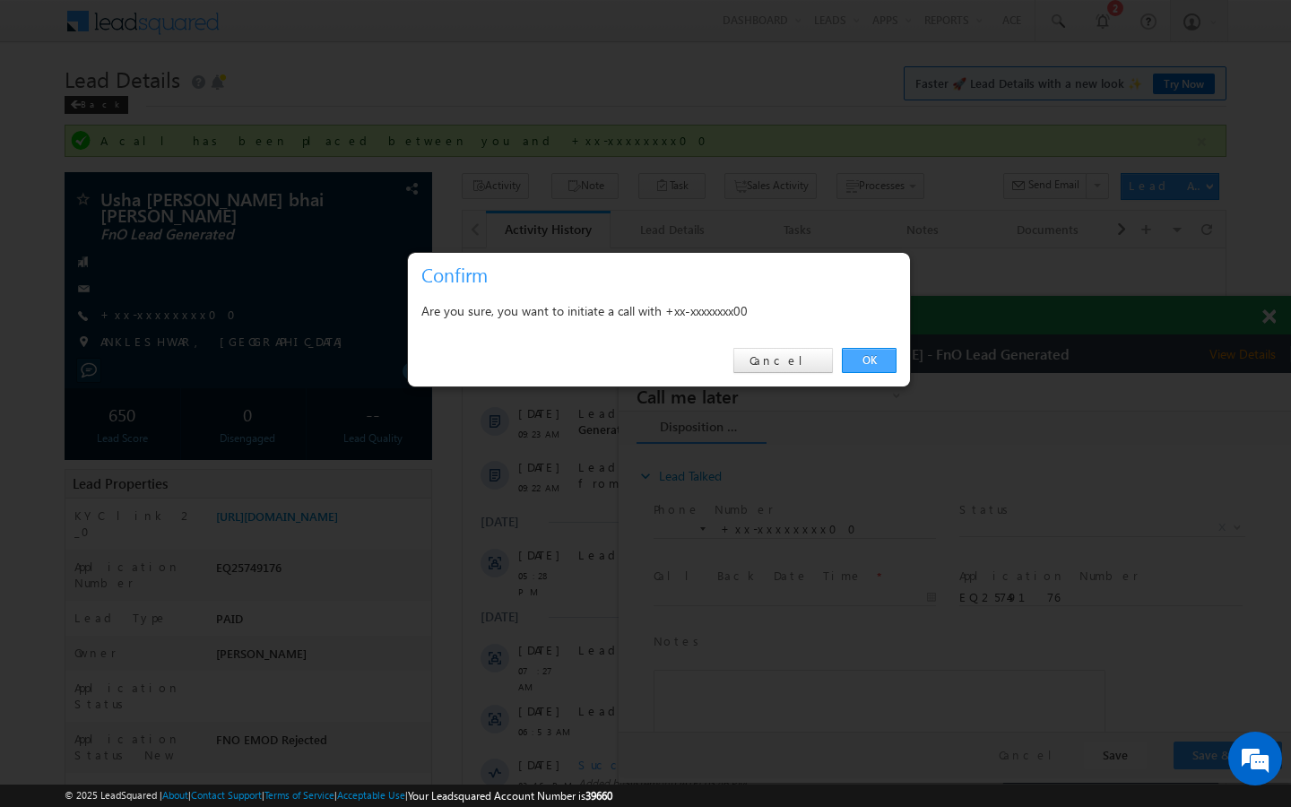
click at [891, 357] on link "OK" at bounding box center [869, 360] width 55 height 25
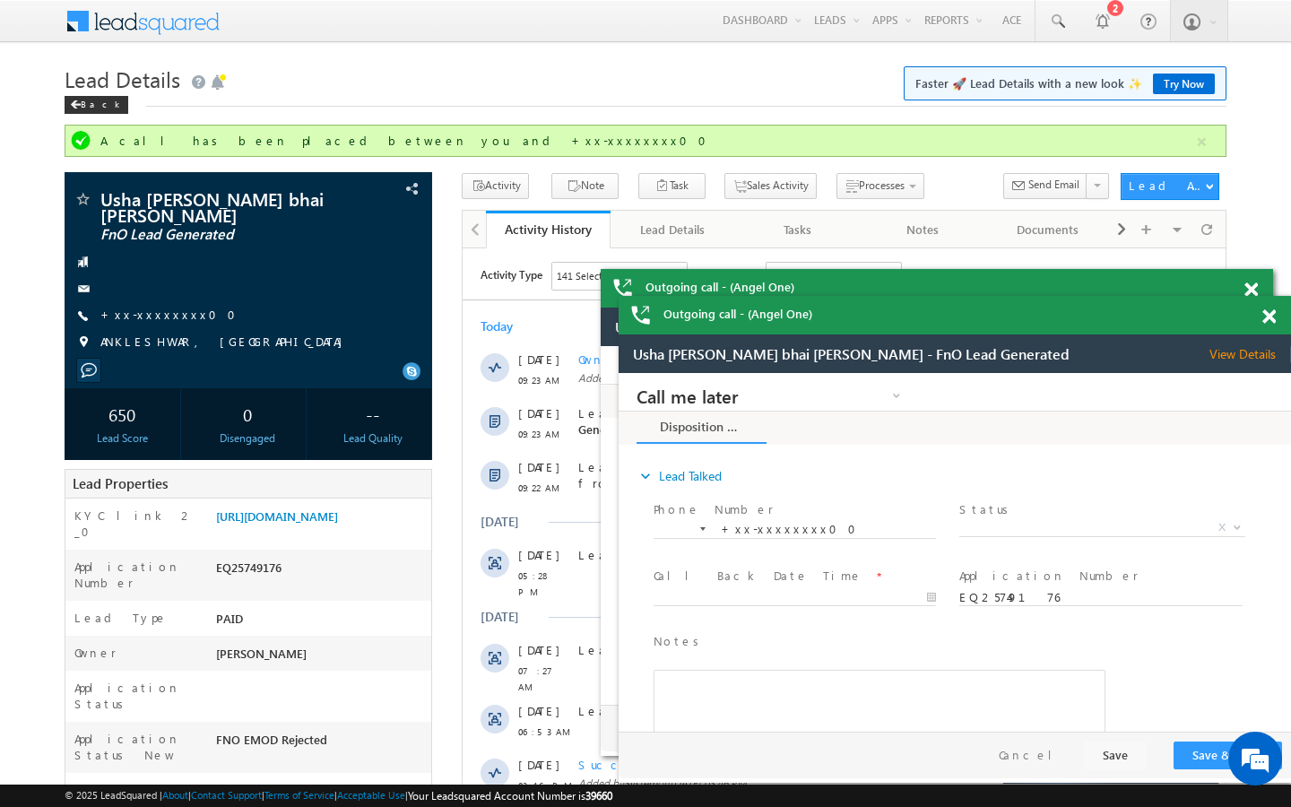
scroll to position [8280, 0]
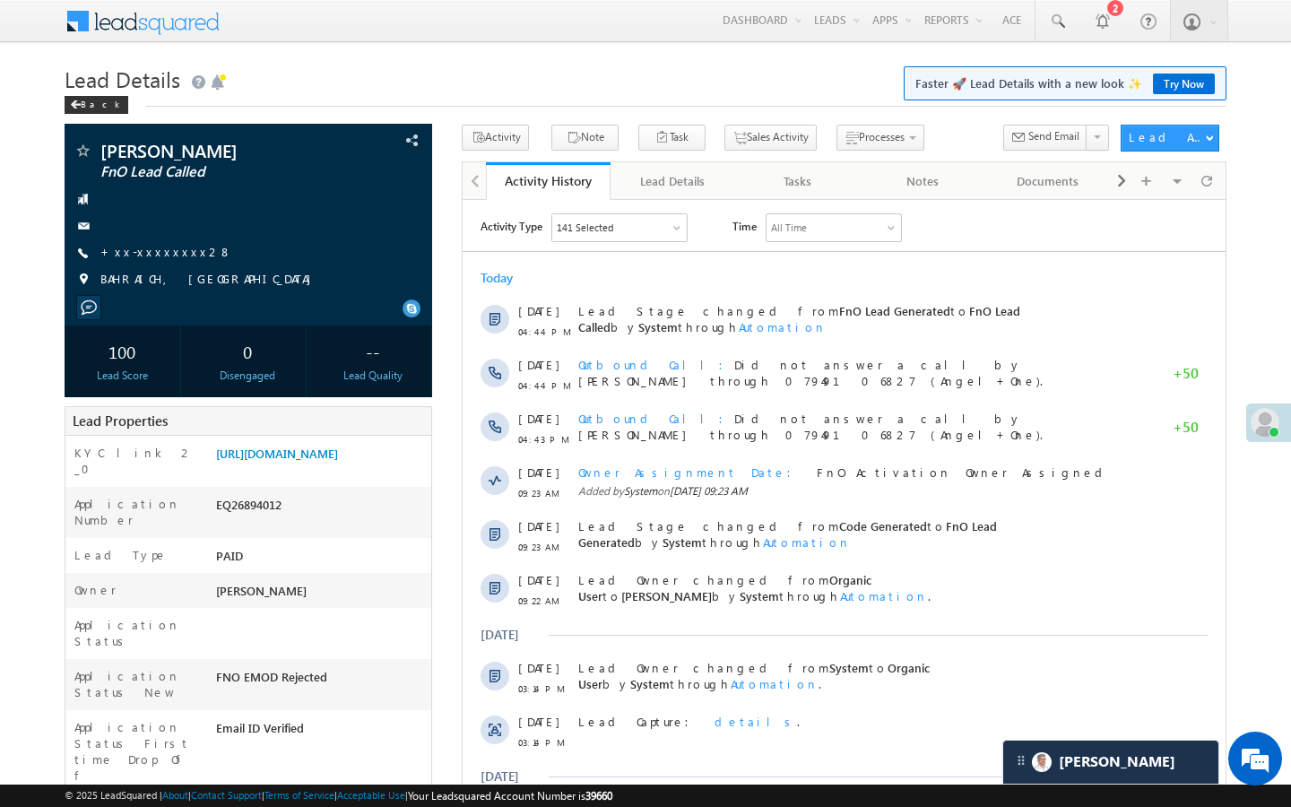
scroll to position [8101, 0]
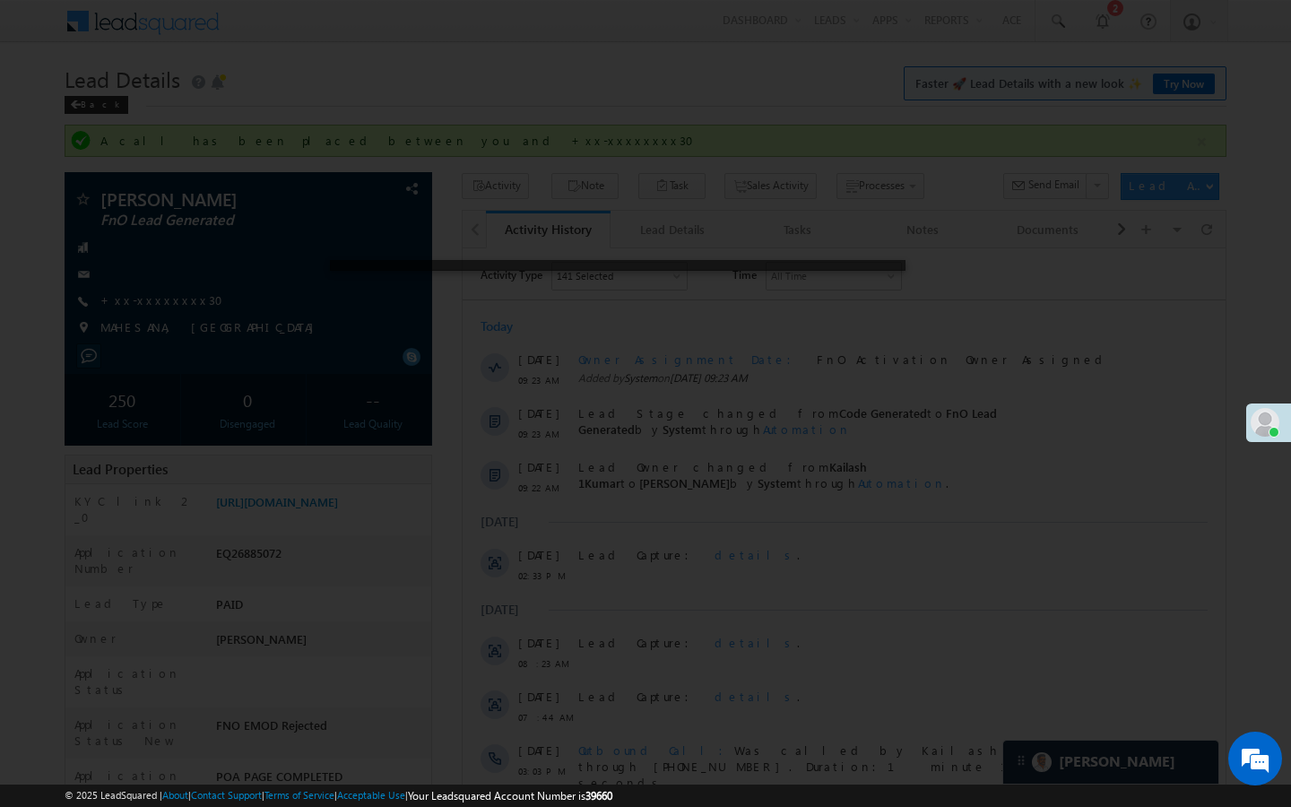
scroll to position [7984, 0]
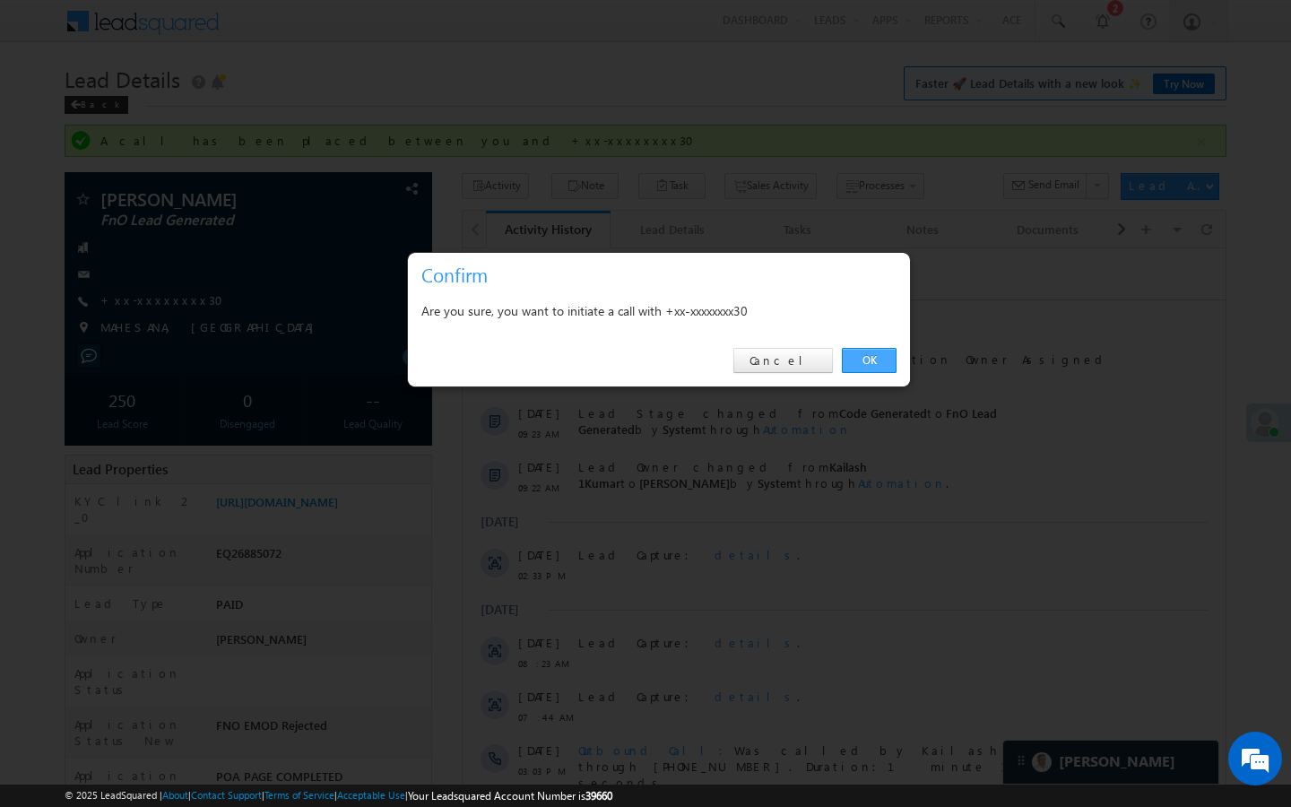
click at [869, 360] on link "OK" at bounding box center [869, 360] width 55 height 25
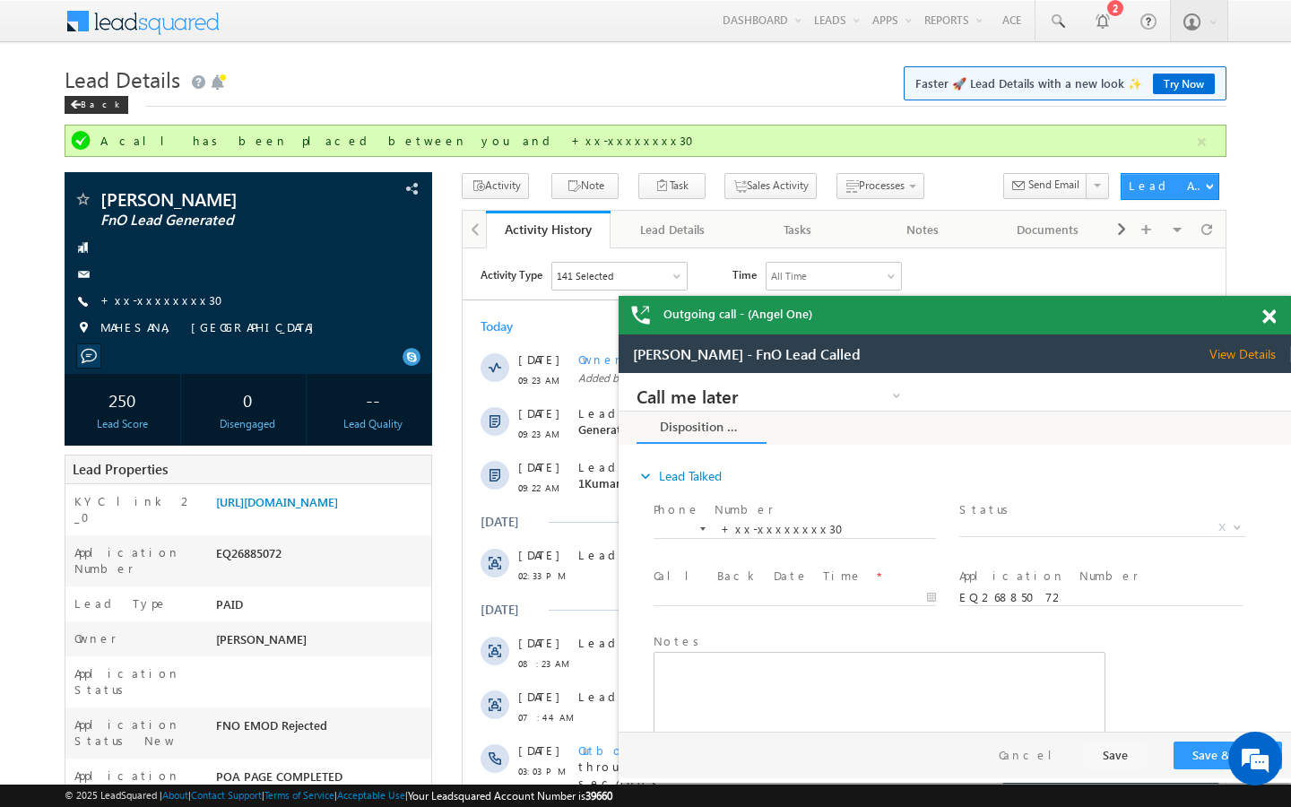
scroll to position [0, 0]
click at [165, 300] on link "+xx-xxxxxxxx32" at bounding box center [163, 299] width 127 height 15
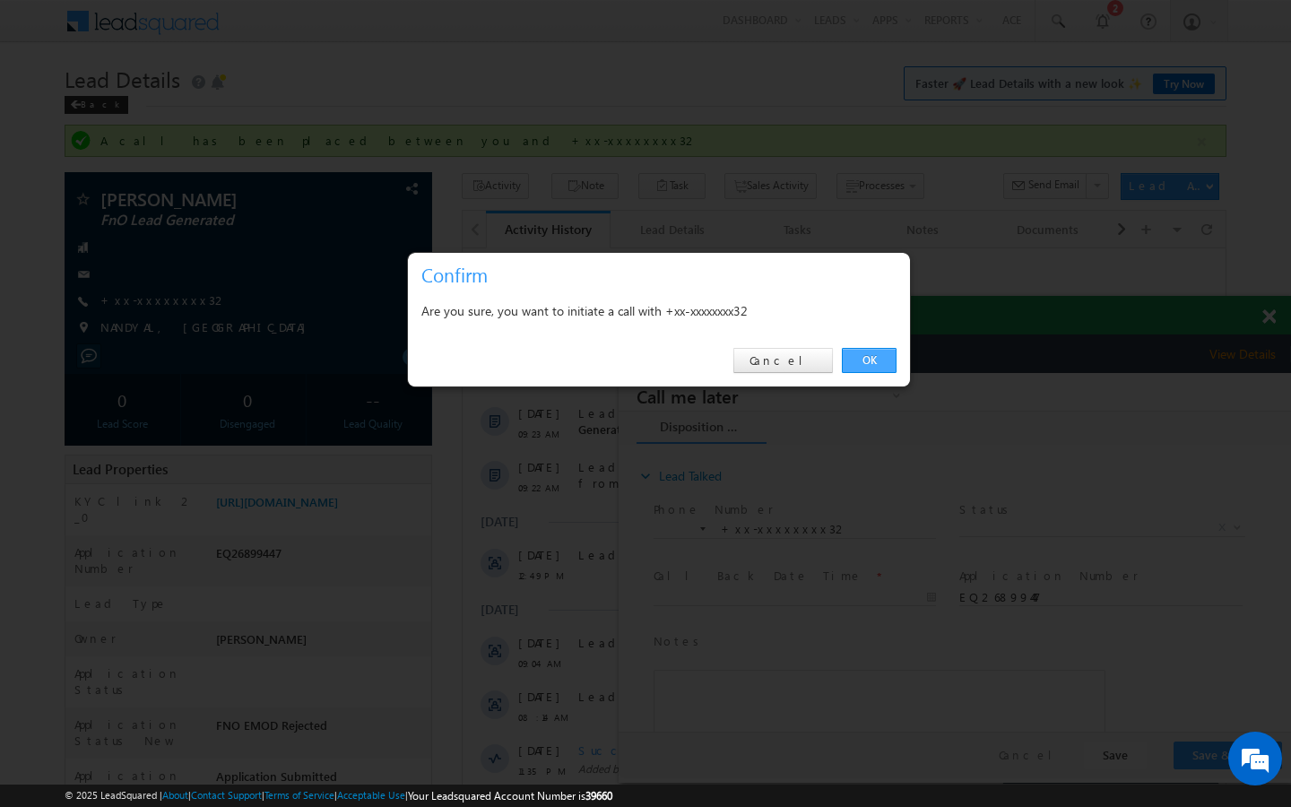
click at [876, 360] on link "OK" at bounding box center [869, 360] width 55 height 25
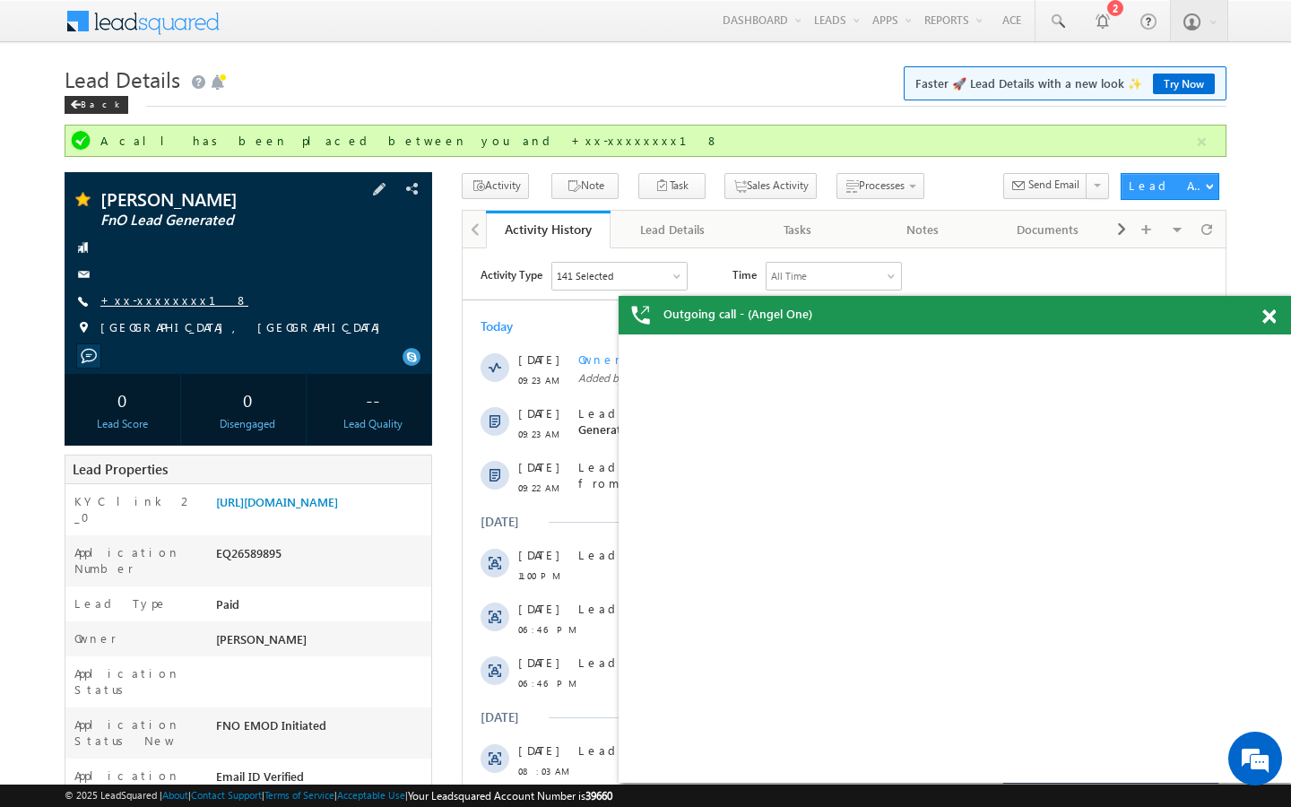
click at [151, 300] on link "+xx-xxxxxxxx18" at bounding box center [174, 299] width 148 height 15
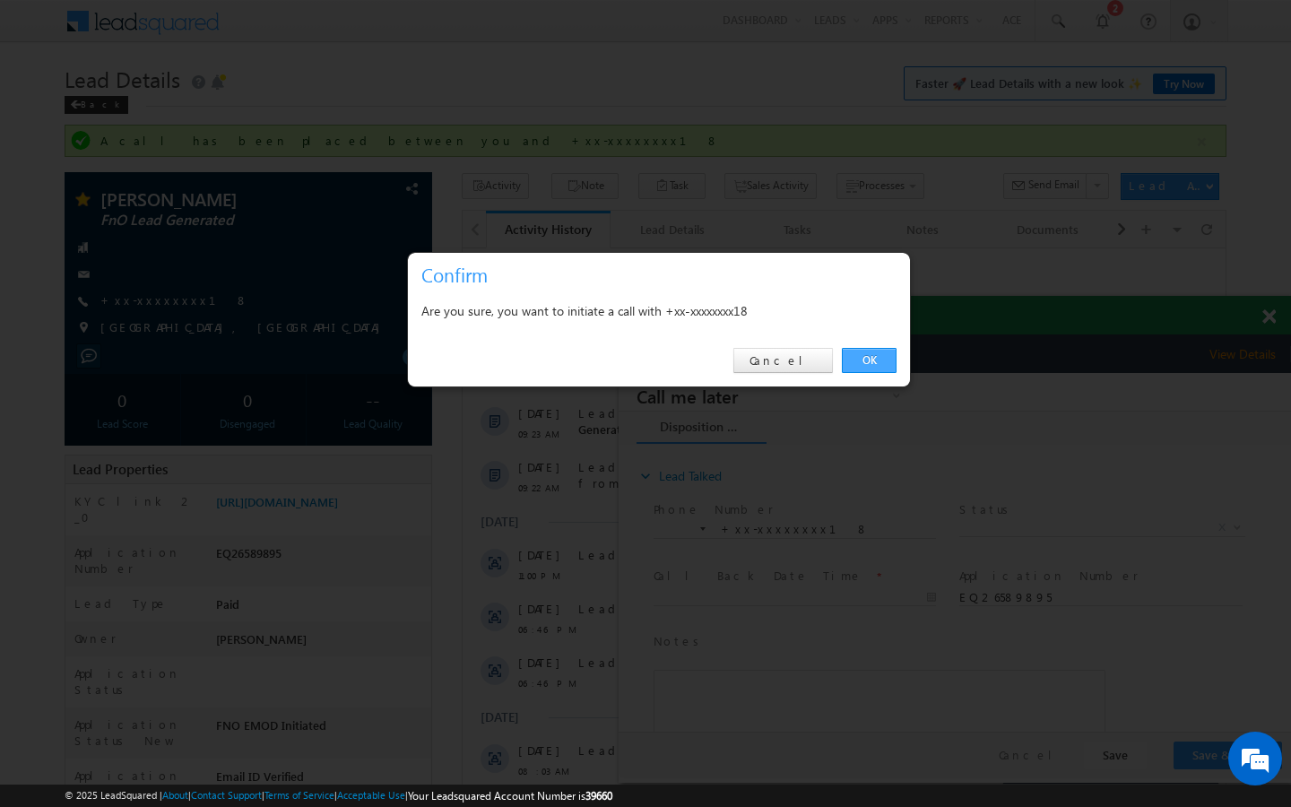
click at [870, 350] on link "OK" at bounding box center [869, 360] width 55 height 25
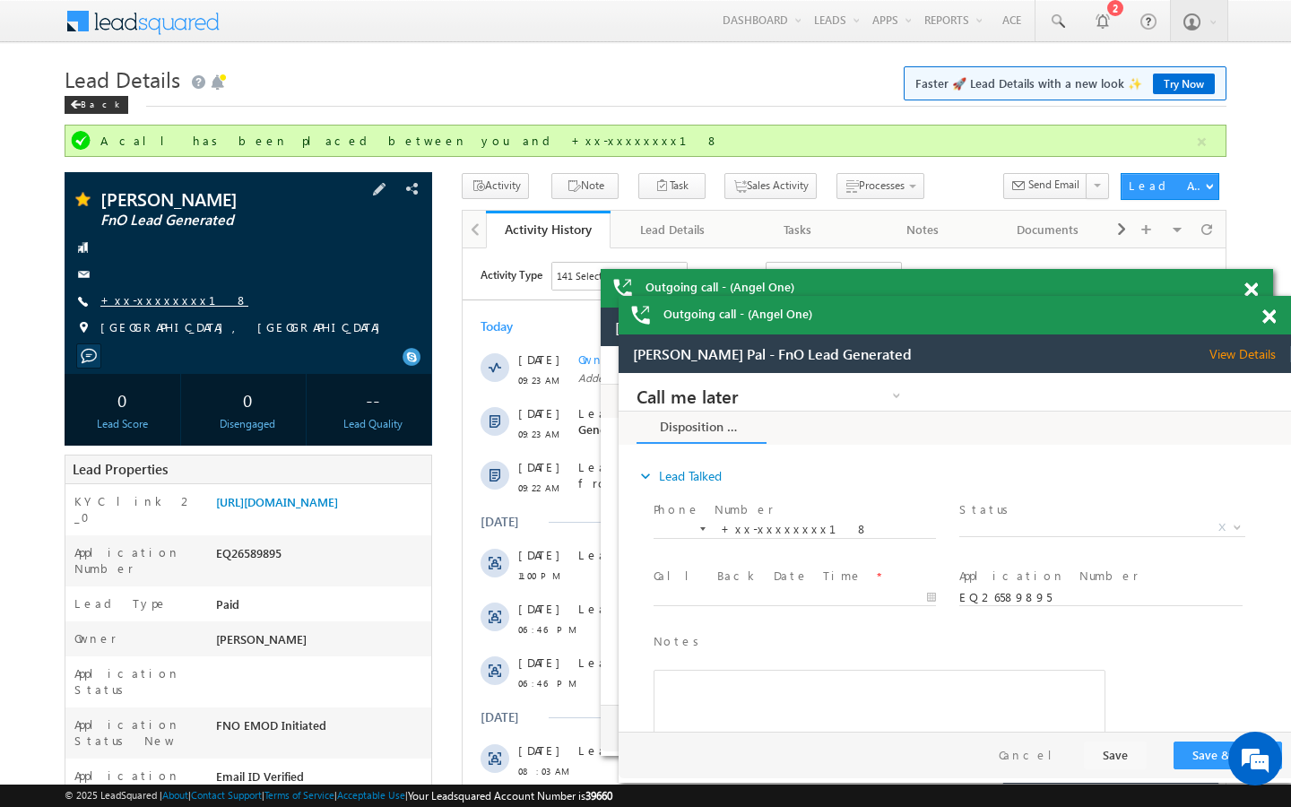
click at [152, 300] on link "+xx-xxxxxxxx18" at bounding box center [174, 299] width 148 height 15
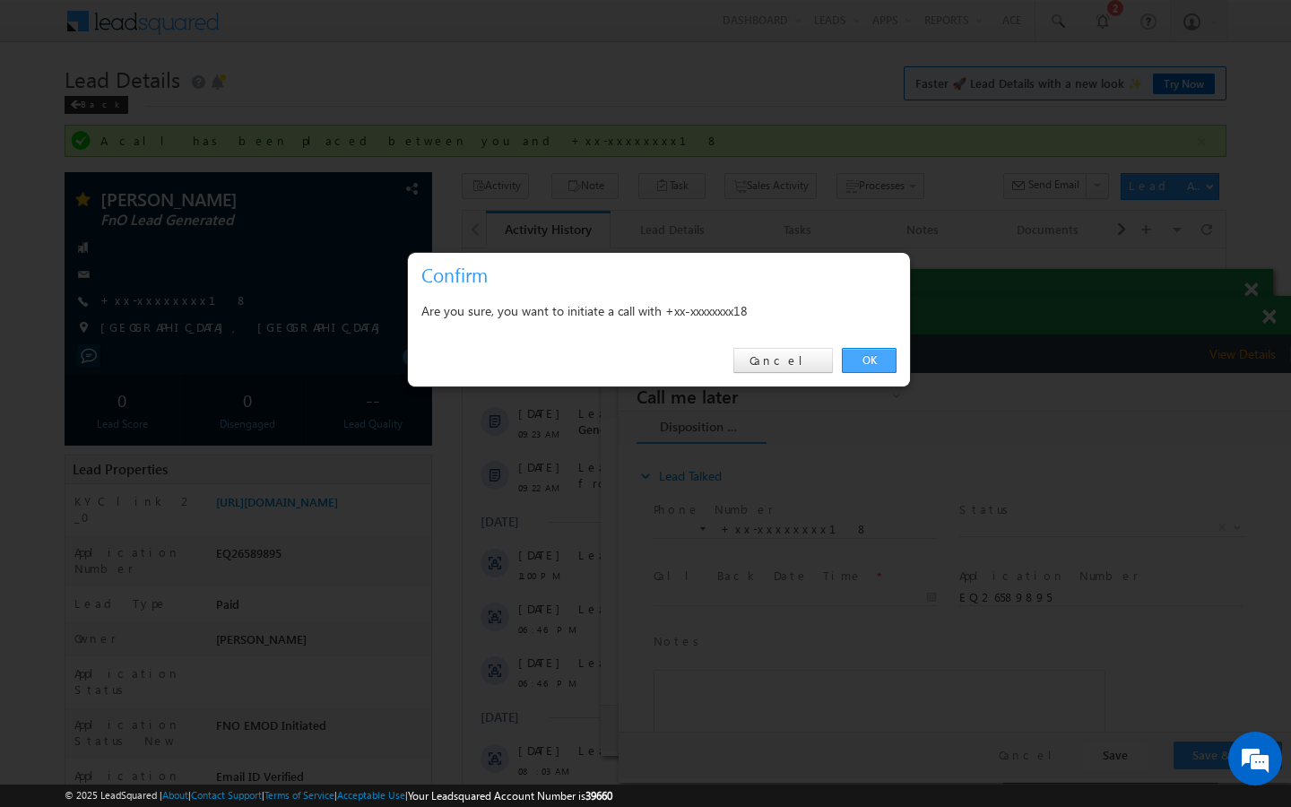
click at [868, 365] on link "OK" at bounding box center [869, 360] width 55 height 25
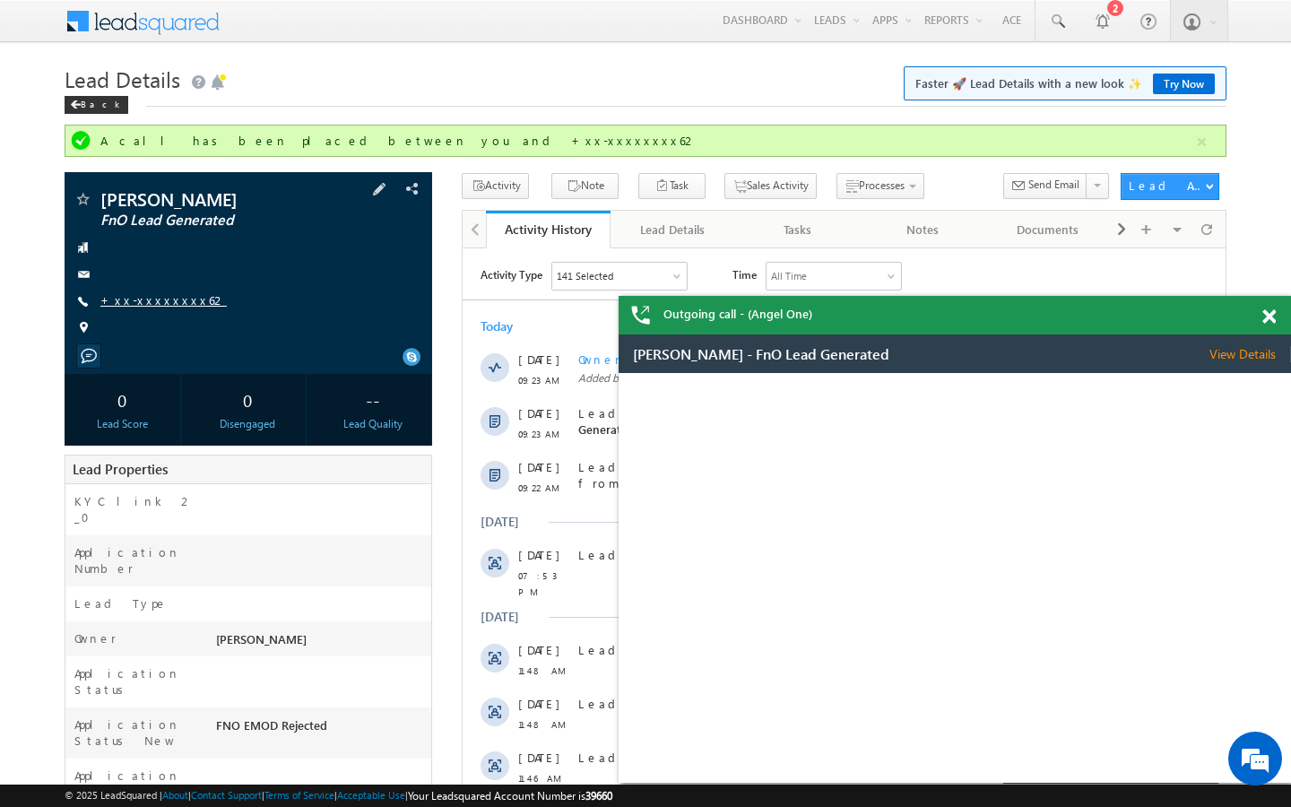
click at [144, 296] on link "+xx-xxxxxxxx62" at bounding box center [163, 299] width 126 height 15
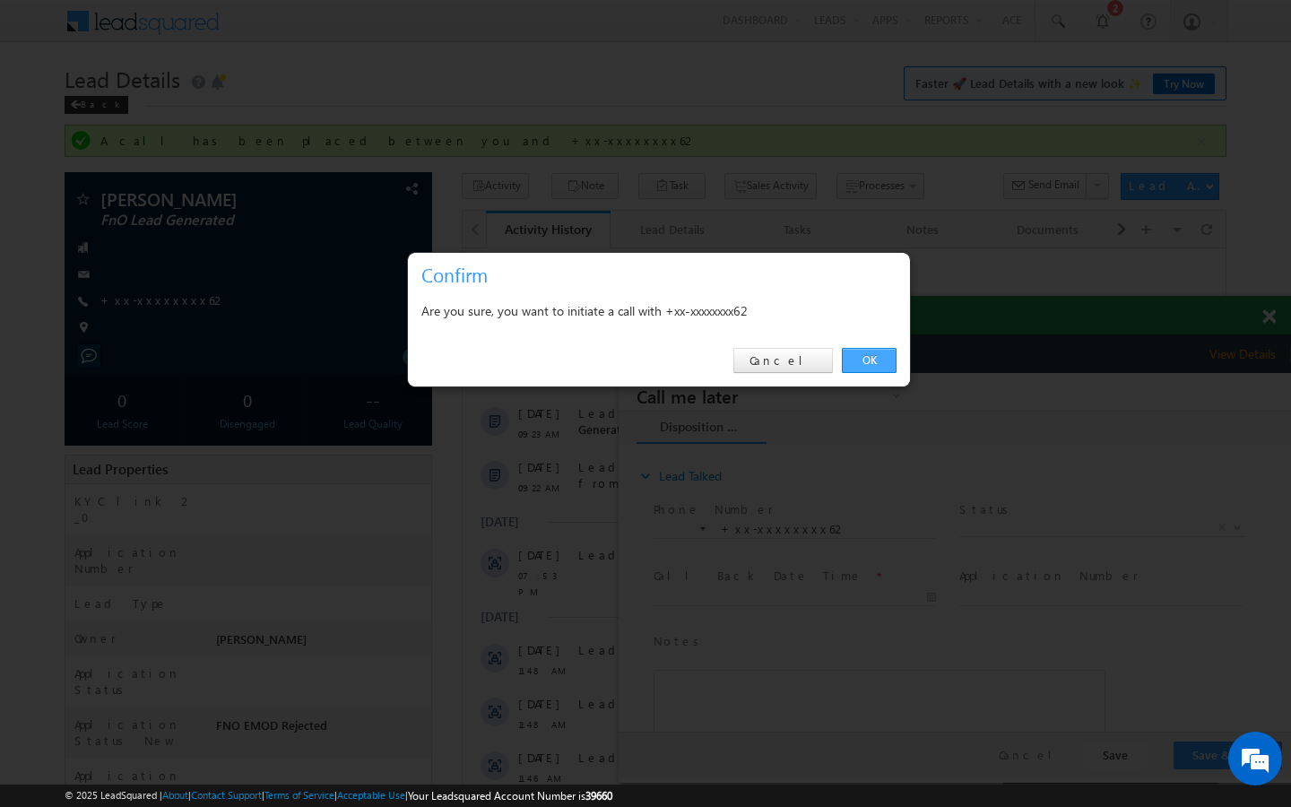
click at [864, 356] on link "OK" at bounding box center [869, 360] width 55 height 25
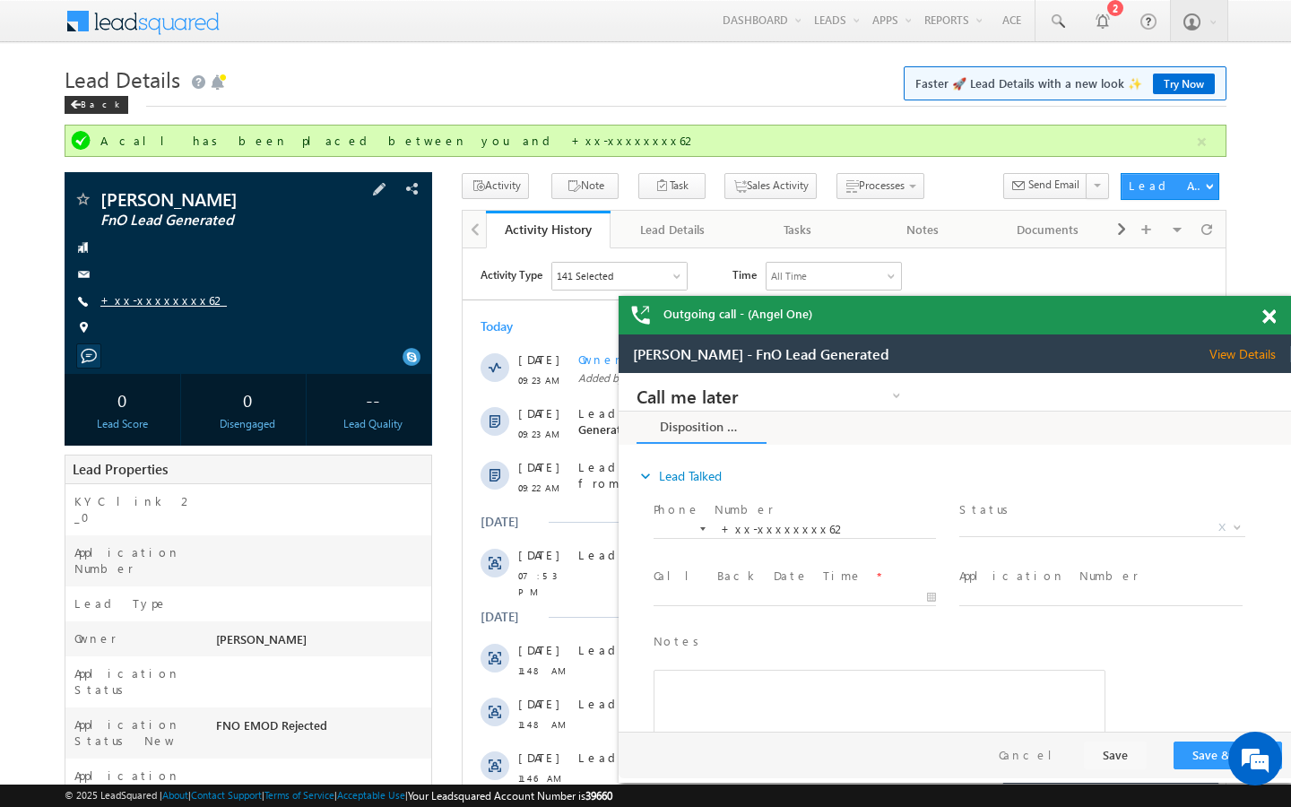
click at [150, 298] on link "+xx-xxxxxxxx62" at bounding box center [163, 299] width 126 height 15
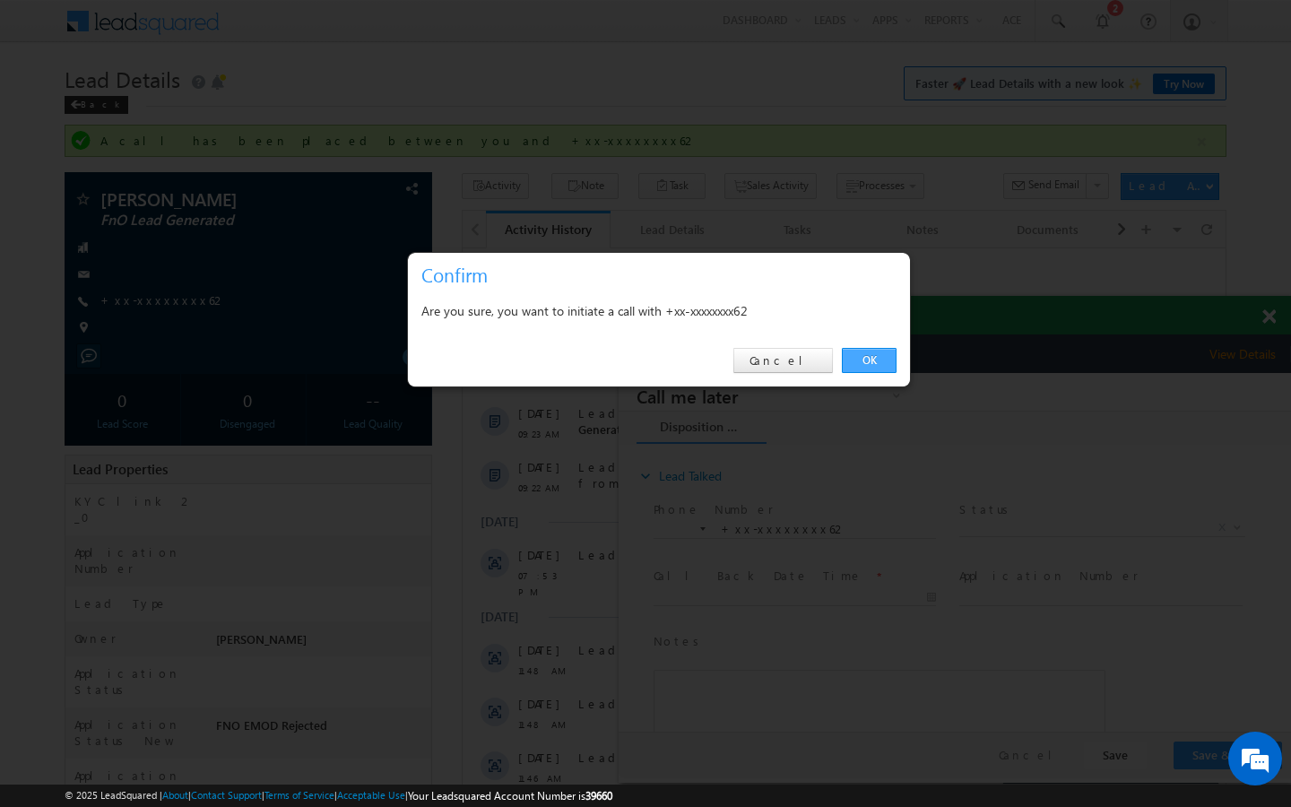
click at [878, 365] on link "OK" at bounding box center [869, 360] width 55 height 25
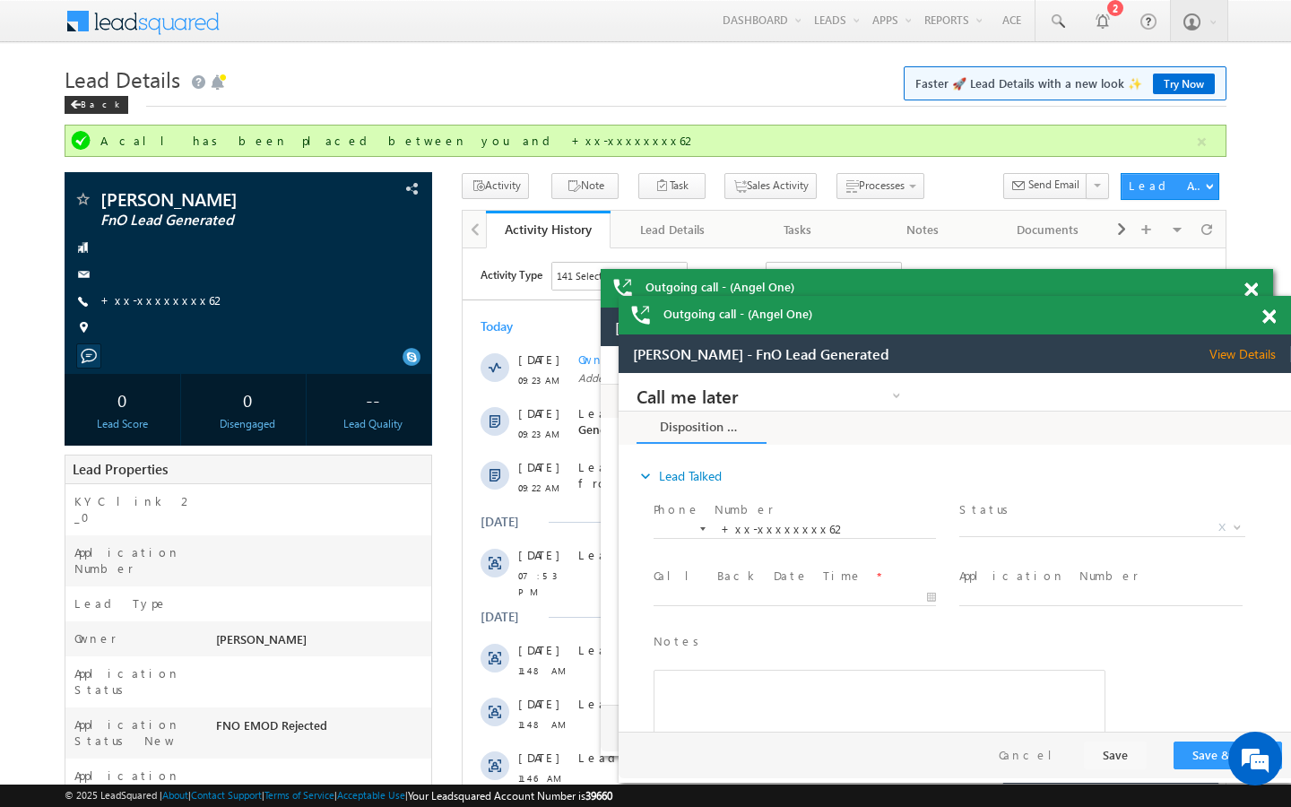
scroll to position [8280, 0]
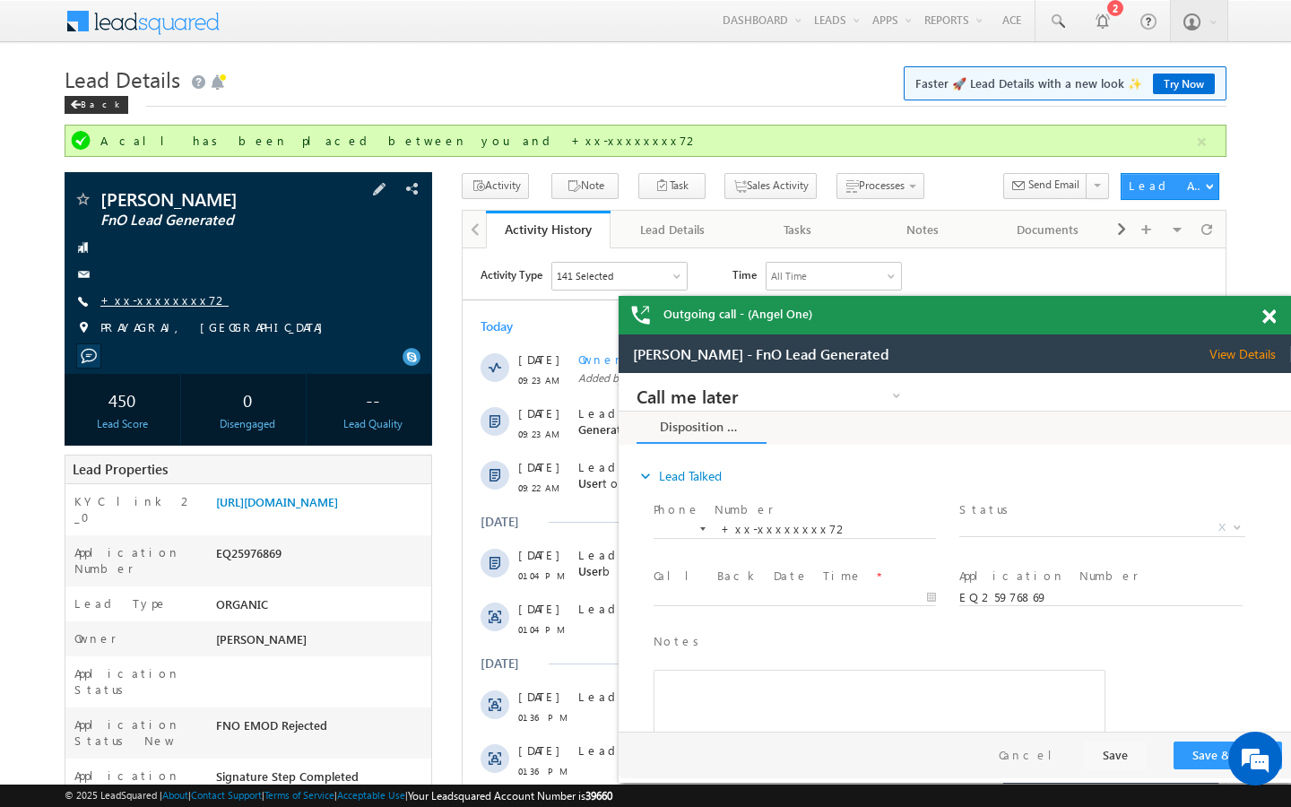
click at [155, 303] on link "+xx-xxxxxxxx72" at bounding box center [164, 299] width 128 height 15
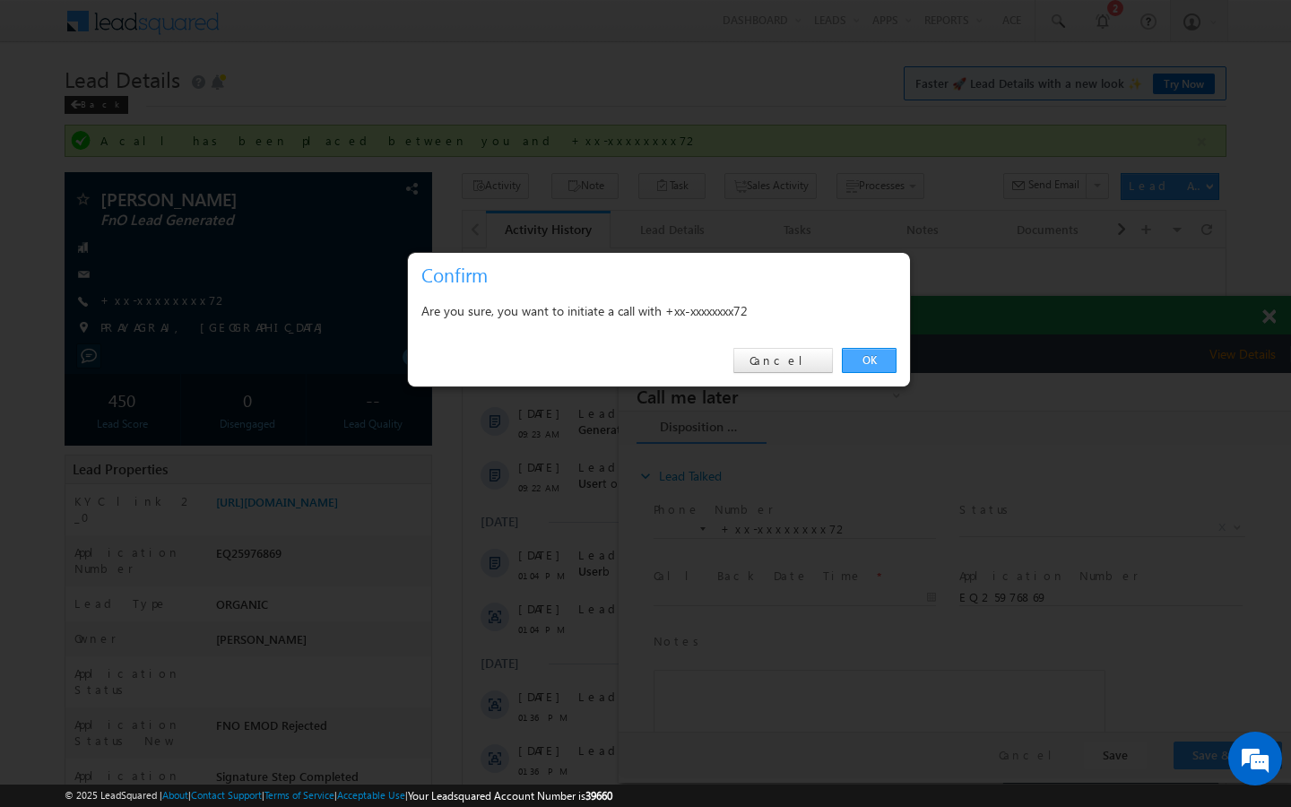
click at [879, 362] on link "OK" at bounding box center [869, 360] width 55 height 25
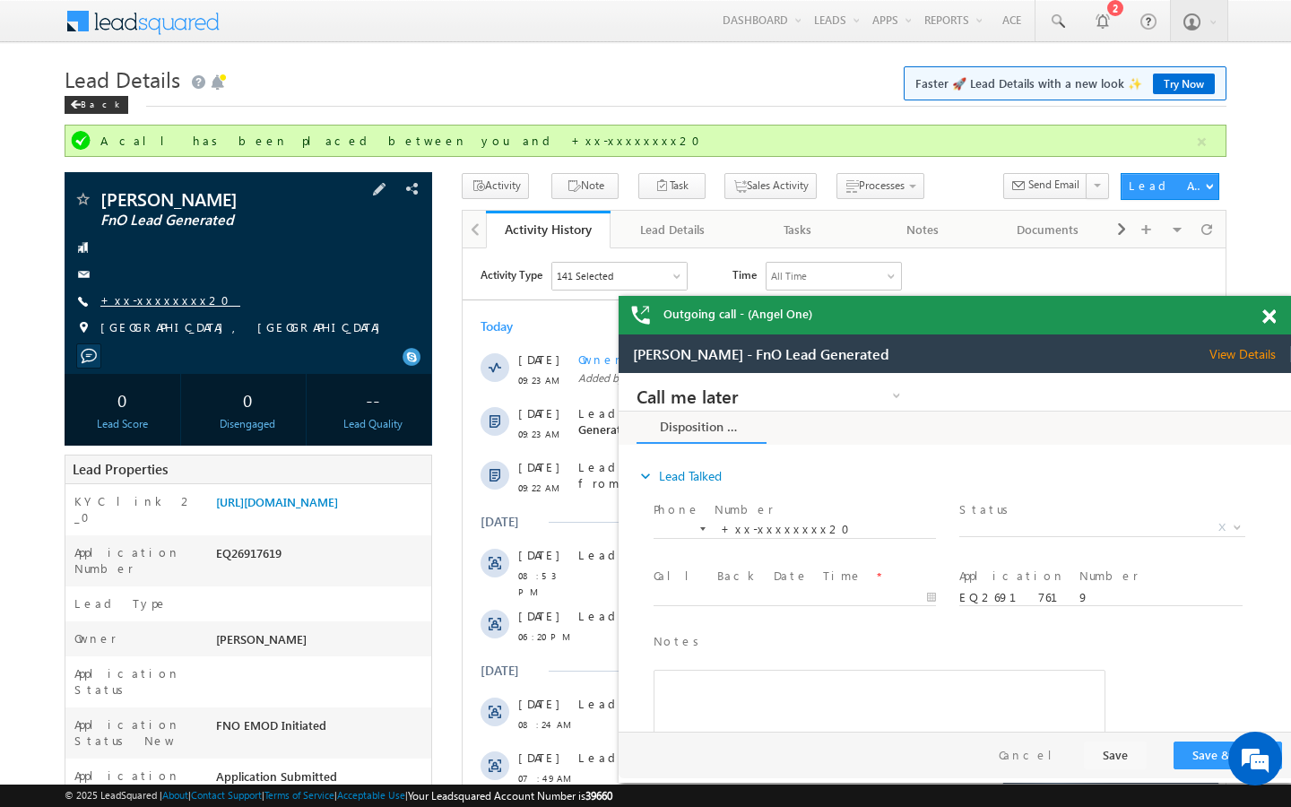
click at [151, 300] on link "+xx-xxxxxxxx20" at bounding box center [170, 299] width 140 height 15
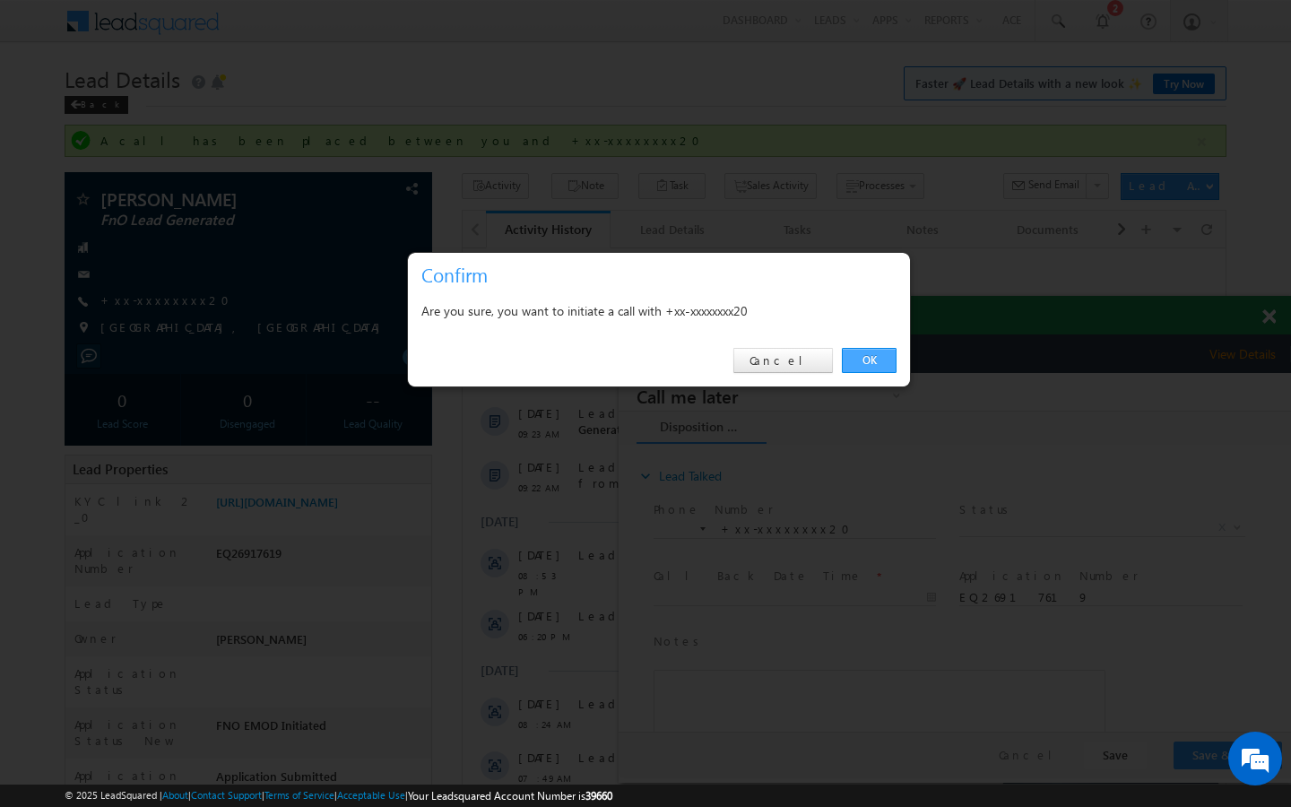
click at [891, 361] on link "OK" at bounding box center [869, 360] width 55 height 25
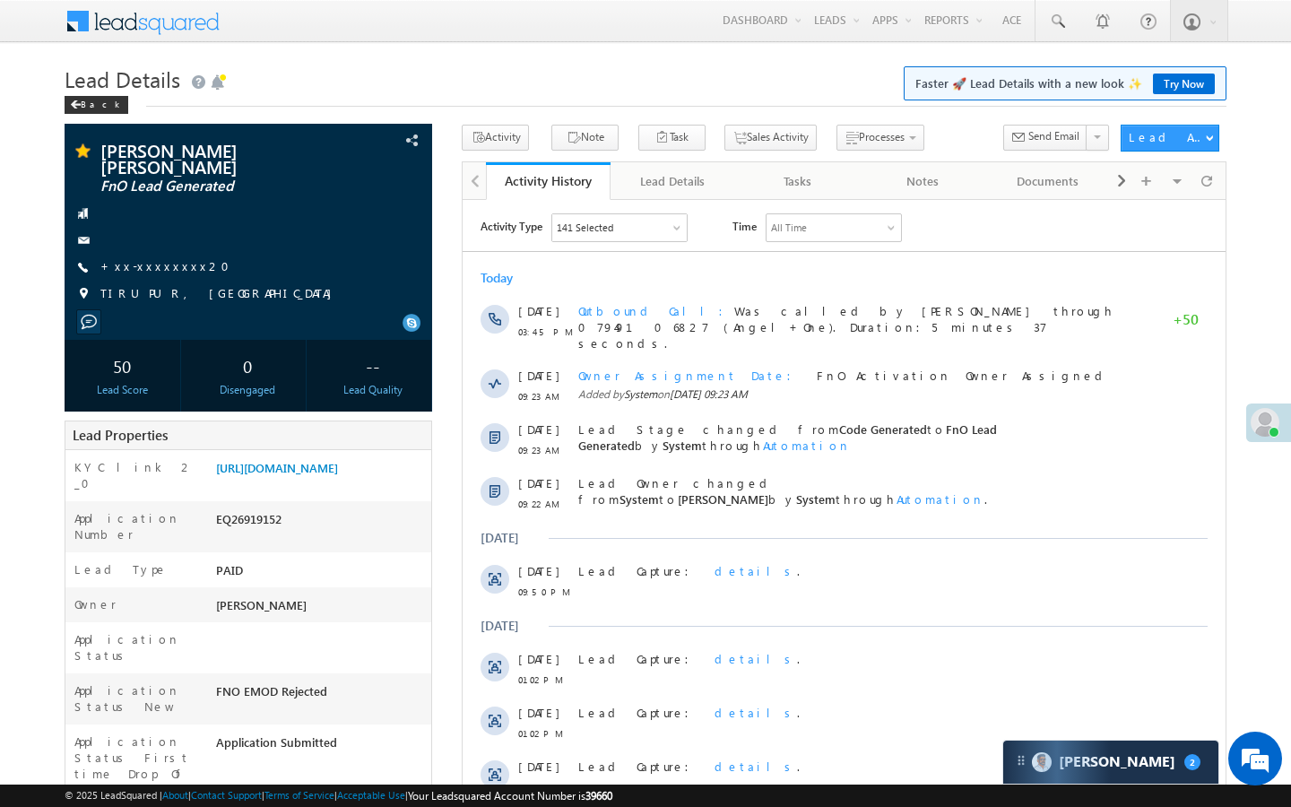
scroll to position [7101, 0]
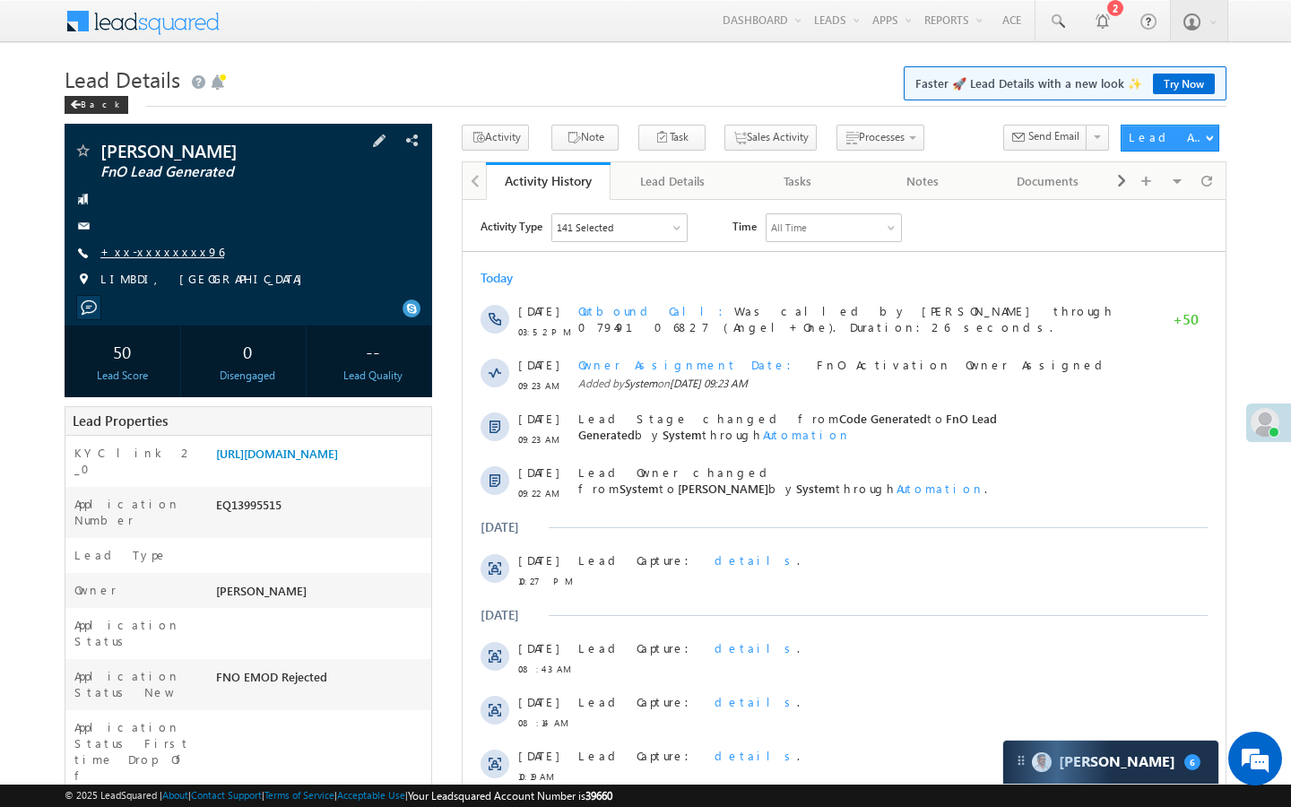
click at [156, 246] on link "+xx-xxxxxxxx96" at bounding box center [162, 251] width 124 height 15
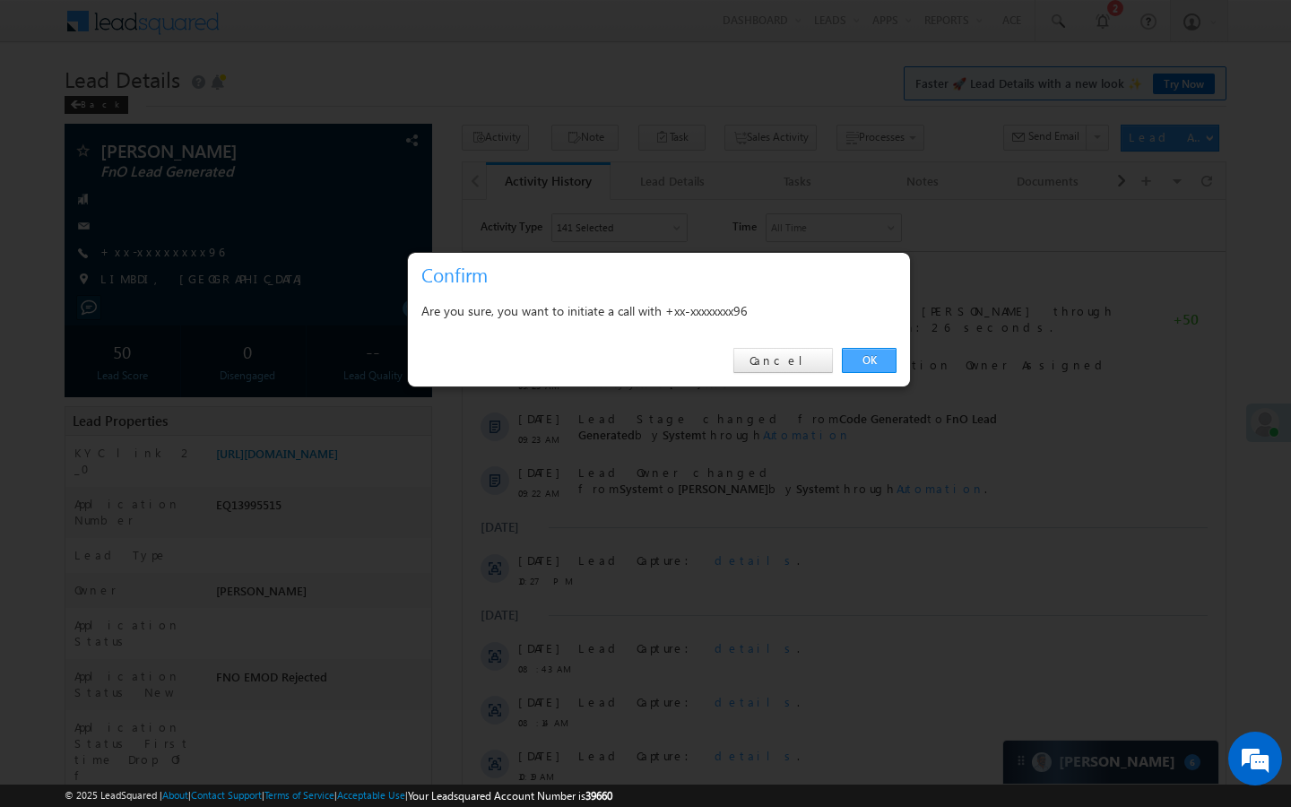
click at [879, 349] on link "OK" at bounding box center [869, 360] width 55 height 25
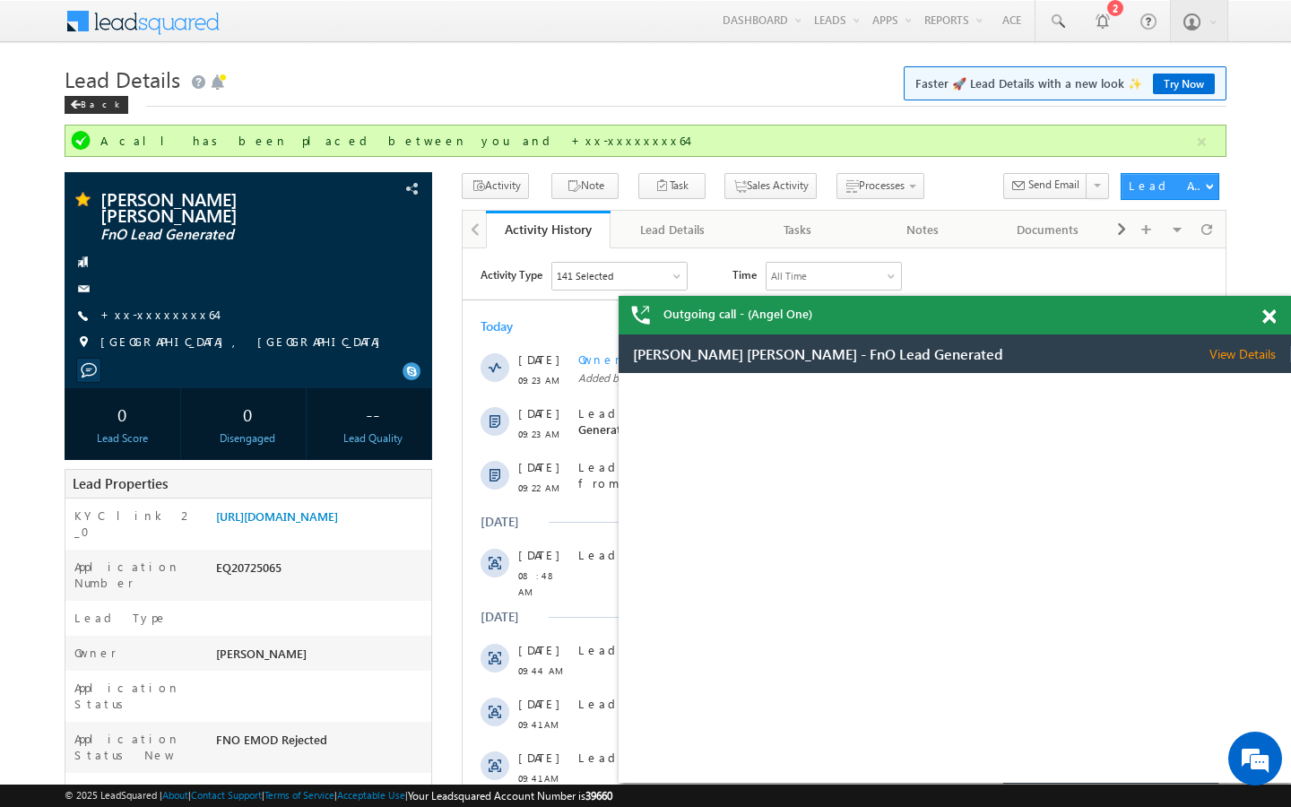
click at [169, 307] on link "+xx-xxxxxxxx64" at bounding box center [158, 314] width 116 height 15
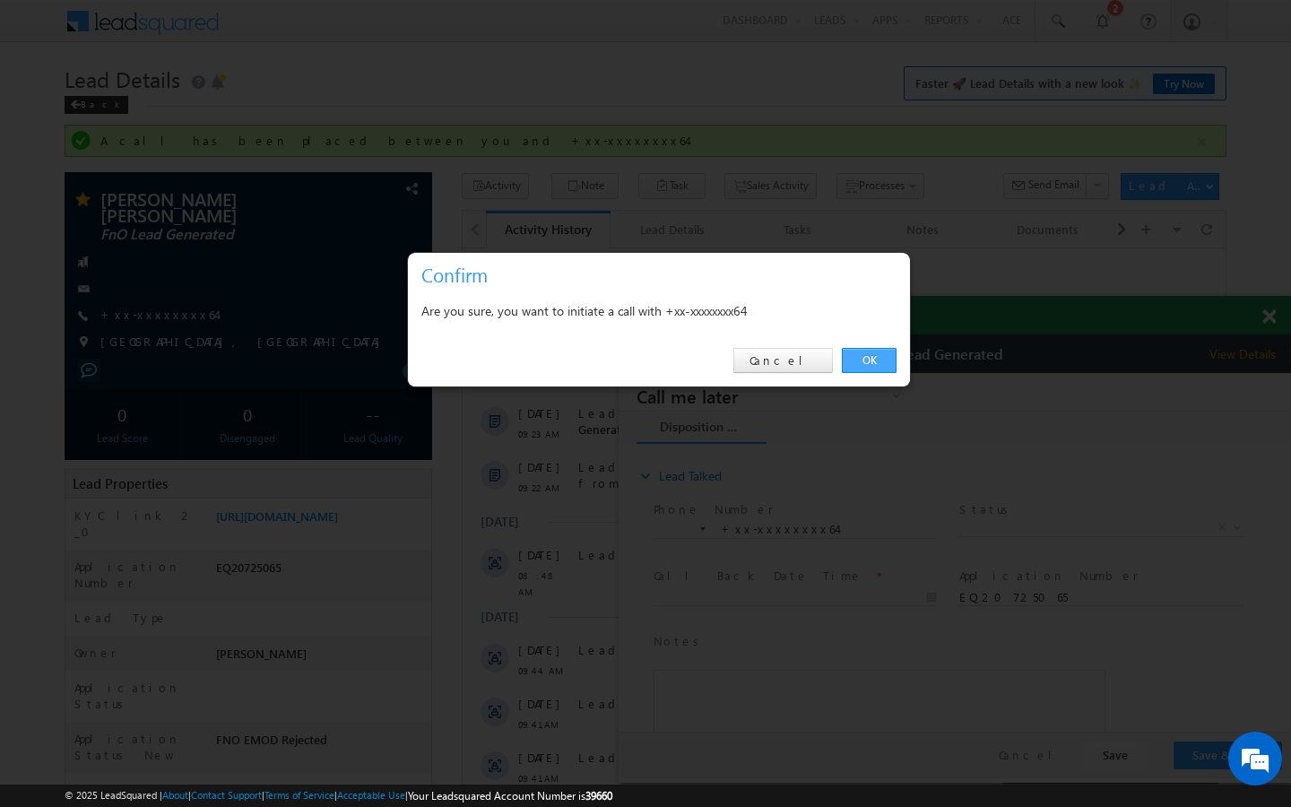
click at [890, 361] on link "OK" at bounding box center [869, 360] width 55 height 25
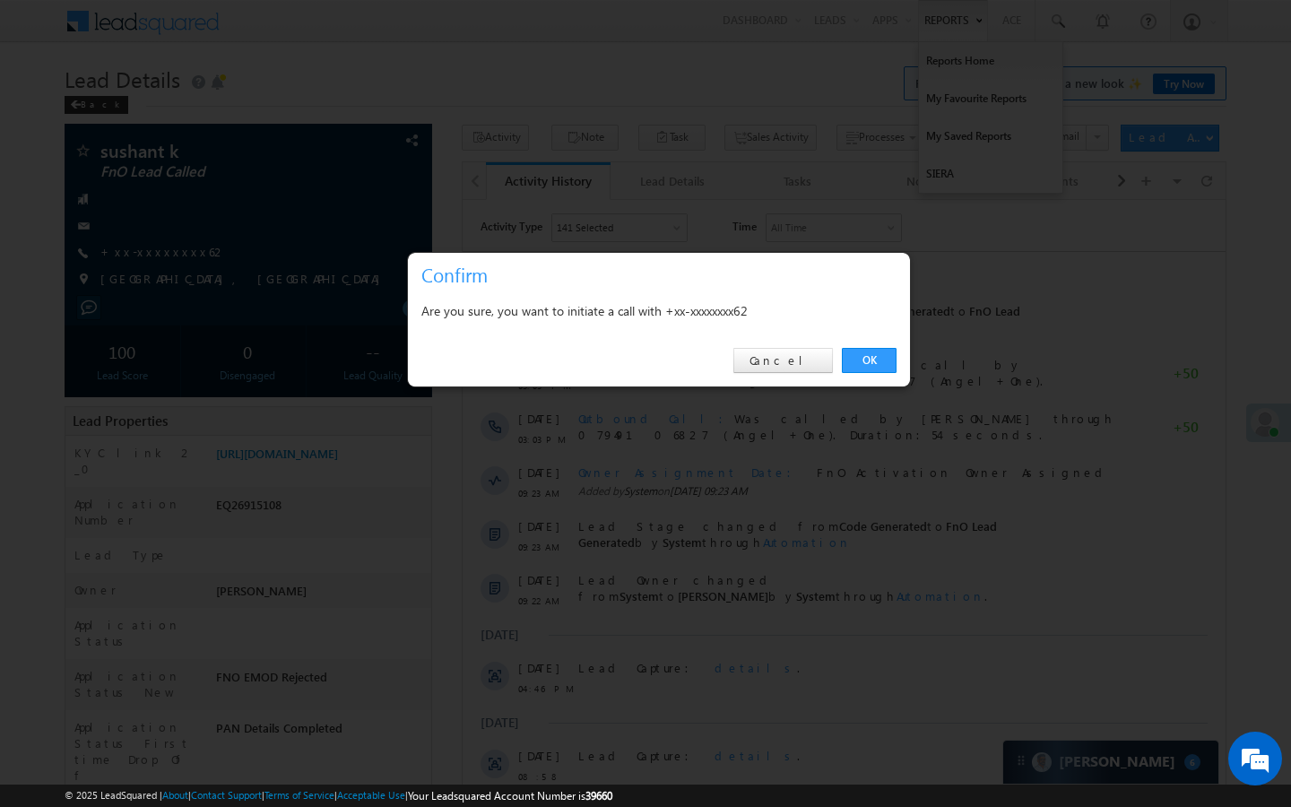
click at [883, 356] on link "OK" at bounding box center [869, 360] width 55 height 25
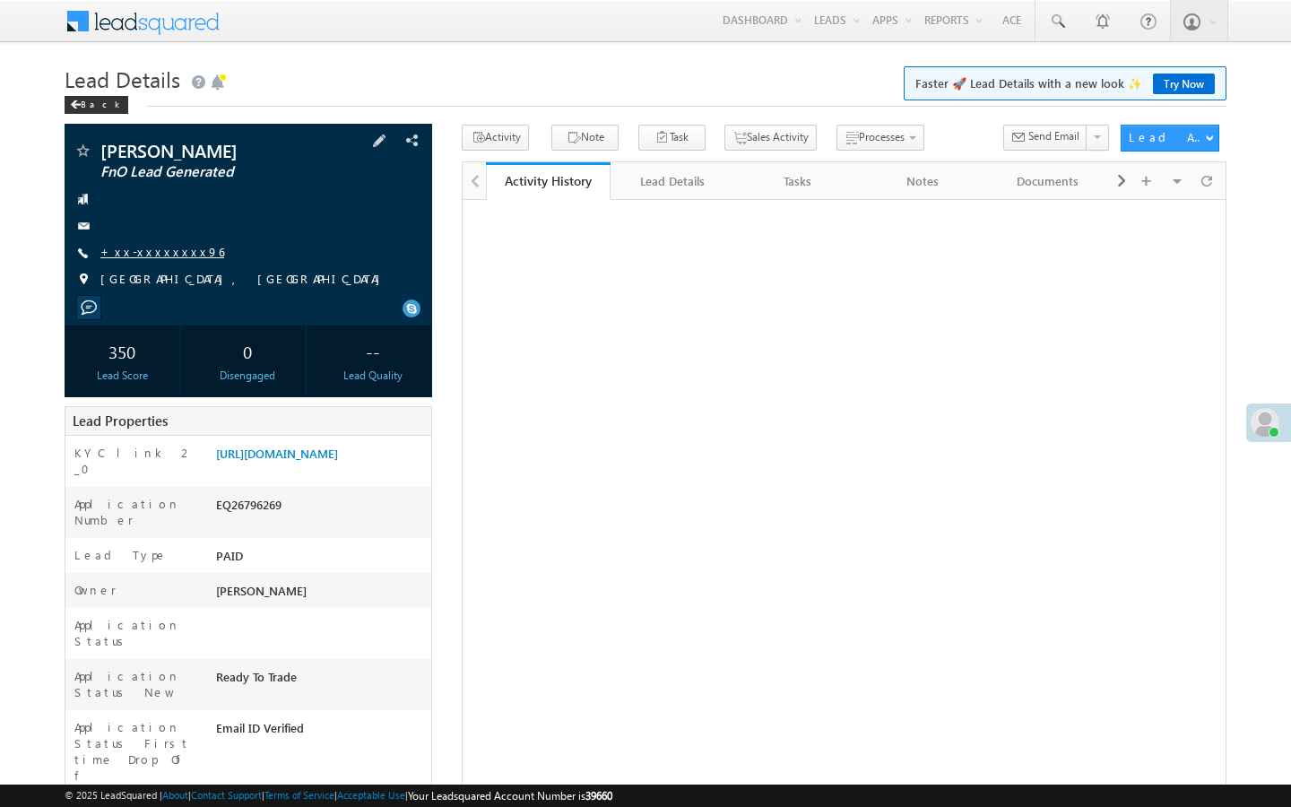
click at [164, 244] on link "+xx-xxxxxxxx96" at bounding box center [162, 251] width 124 height 15
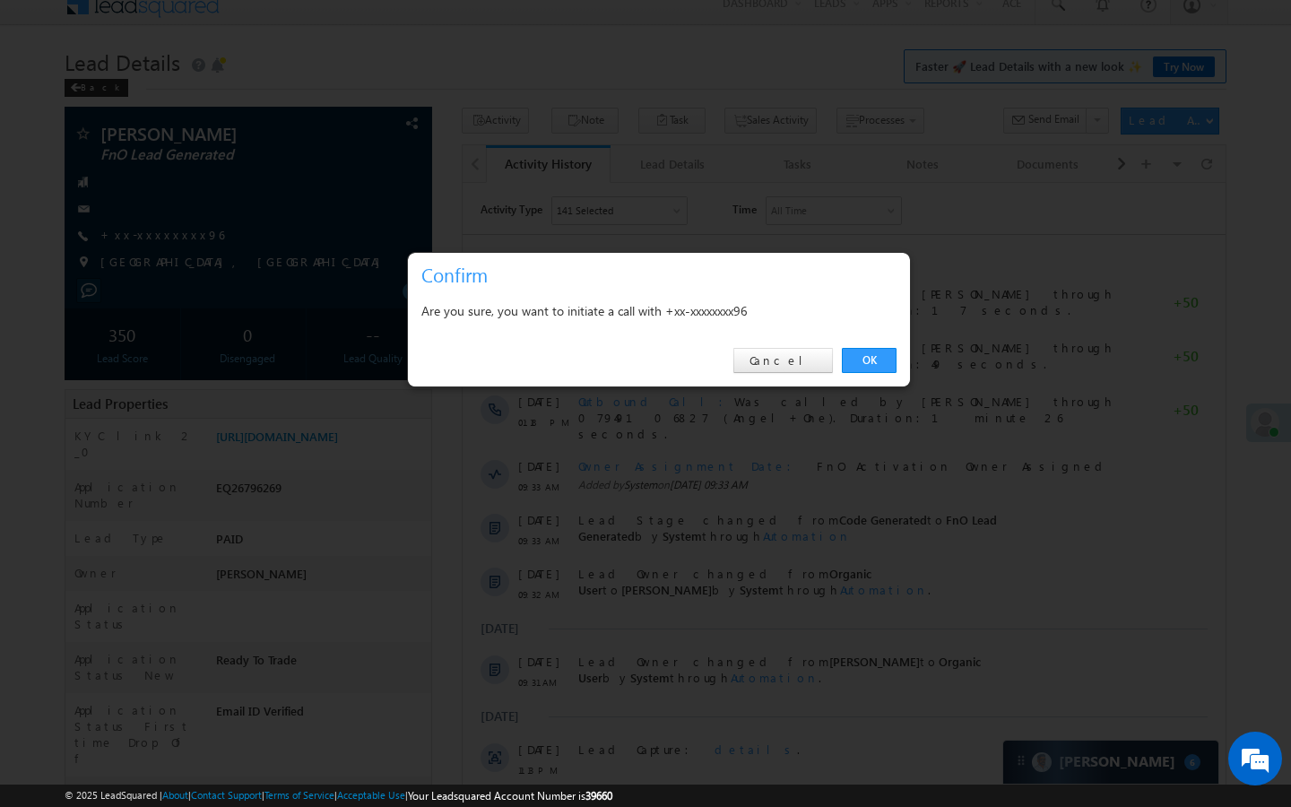
scroll to position [16, 0]
click at [865, 361] on link "OK" at bounding box center [869, 360] width 55 height 25
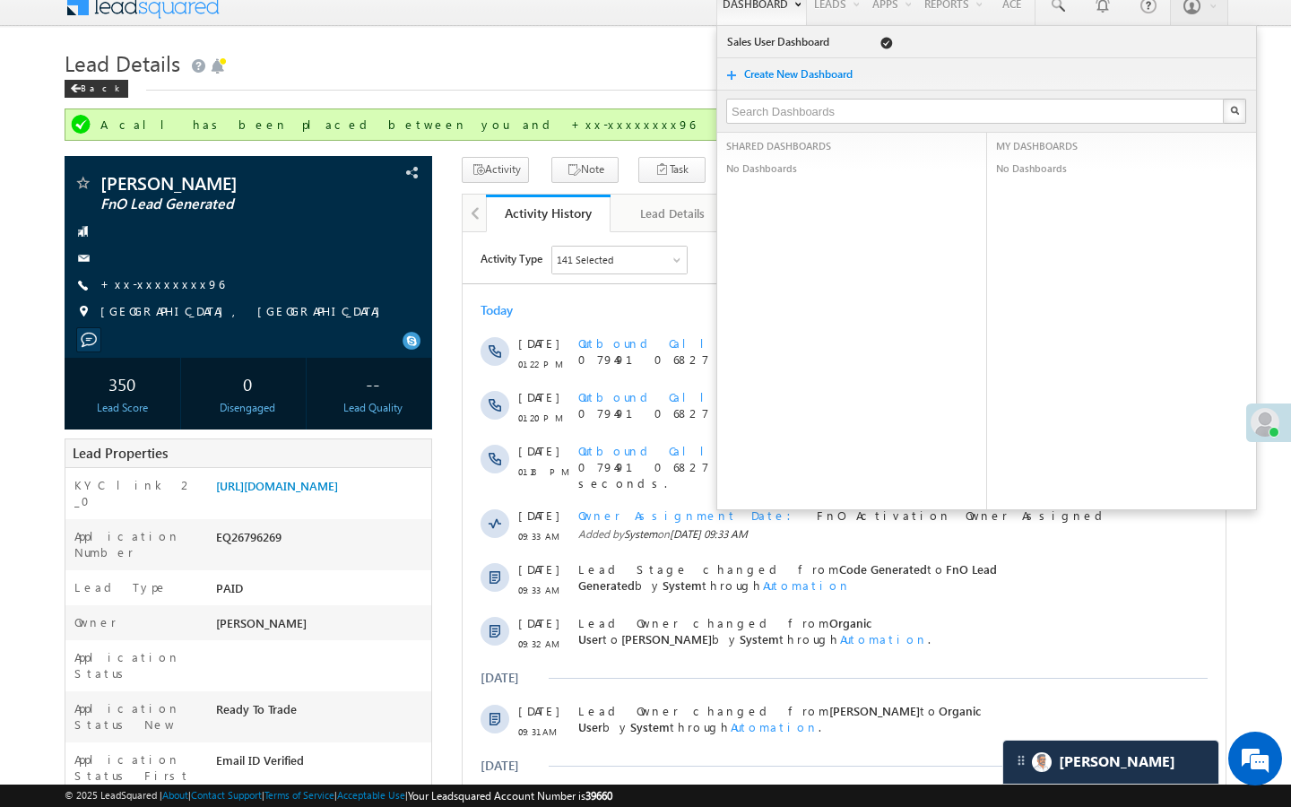
scroll to position [0, 0]
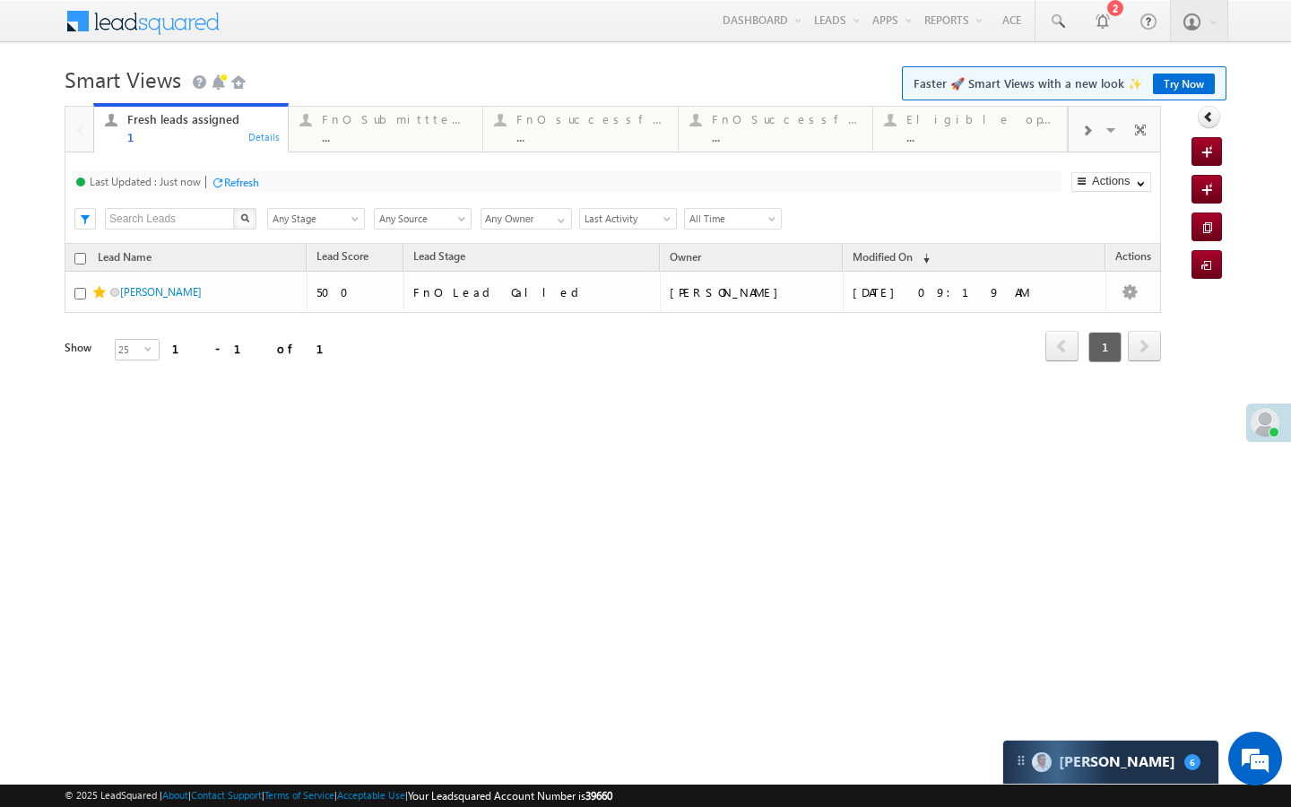
click at [330, 136] on div "..." at bounding box center [397, 136] width 150 height 13
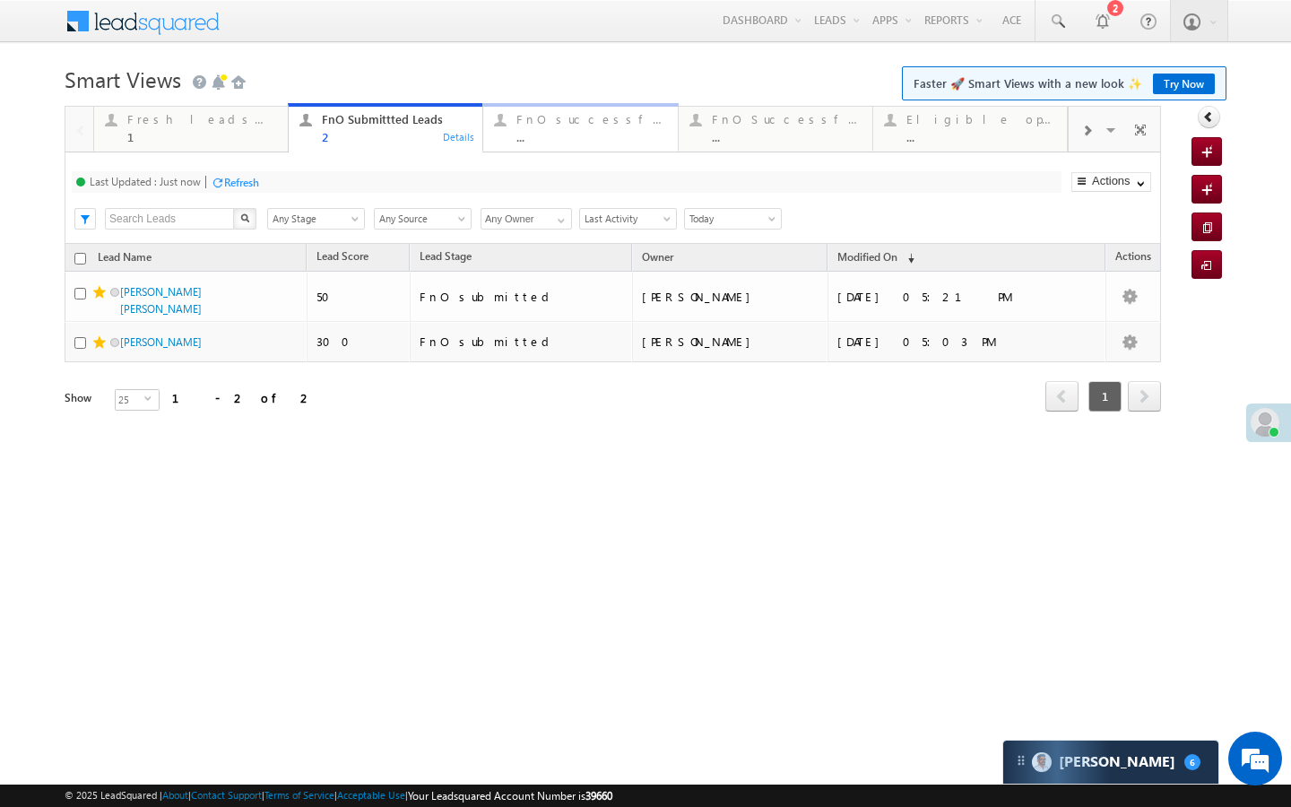
click at [512, 125] on div "FnO successful today Leads ... Details" at bounding box center [580, 126] width 190 height 35
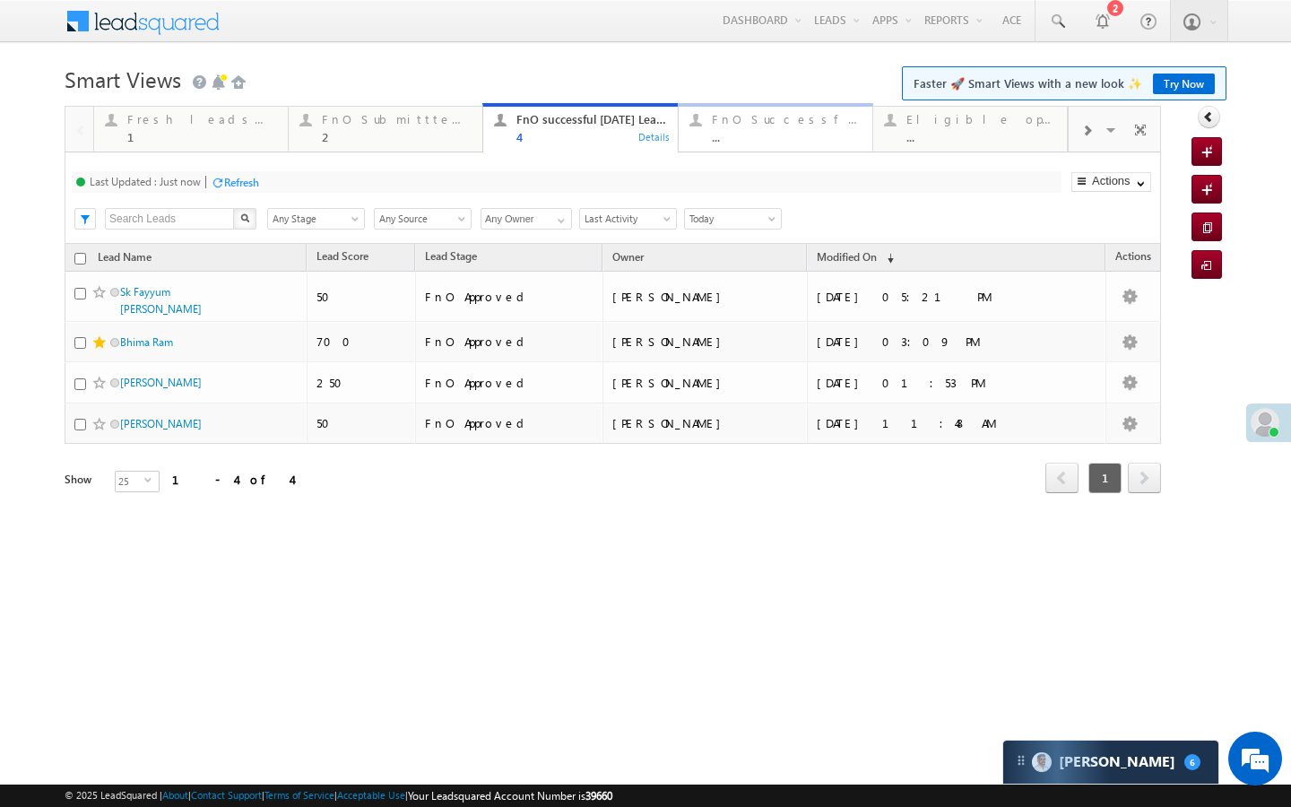
click at [740, 133] on div "..." at bounding box center [787, 136] width 150 height 13
